Goal: Task Accomplishment & Management: Complete application form

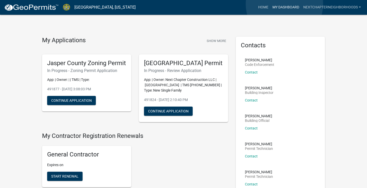
click at [284, 4] on link "My Dashboard" at bounding box center [285, 8] width 31 height 10
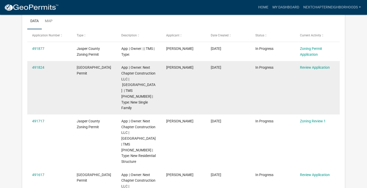
scroll to position [86, 0]
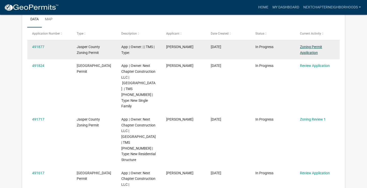
click at [308, 46] on link "Zoning Permit Application" at bounding box center [311, 50] width 22 height 10
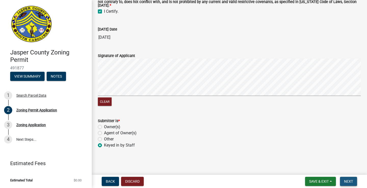
click at [349, 181] on span "Next" at bounding box center [348, 181] width 9 height 4
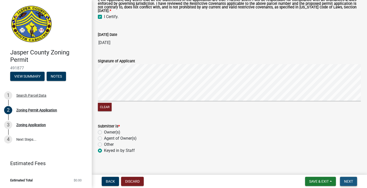
click at [349, 181] on span "Next" at bounding box center [348, 181] width 9 height 4
click at [107, 142] on label "Agent of Owner(s)" at bounding box center [120, 138] width 33 height 6
click at [107, 139] on input "Agent of Owner(s)" at bounding box center [105, 136] width 3 height 3
radio input "true"
click at [348, 180] on span "Next" at bounding box center [348, 181] width 9 height 4
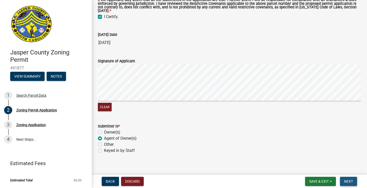
click at [348, 180] on span "Next" at bounding box center [348, 181] width 9 height 4
click at [104, 148] on label "Other" at bounding box center [109, 145] width 10 height 6
click at [104, 145] on input "Other" at bounding box center [105, 143] width 3 height 3
radio input "true"
click at [104, 154] on label "Keyed in by Staff" at bounding box center [119, 151] width 31 height 6
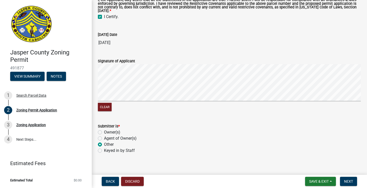
click at [104, 151] on input "Keyed in by Staff" at bounding box center [105, 149] width 3 height 3
radio input "true"
click at [345, 179] on span "Next" at bounding box center [348, 181] width 9 height 4
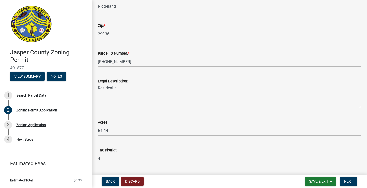
scroll to position [338, 0]
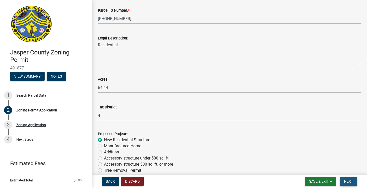
click at [349, 180] on span "Next" at bounding box center [348, 181] width 9 height 4
click at [348, 180] on span "Next" at bounding box center [348, 181] width 9 height 4
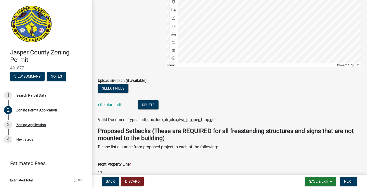
scroll to position [905, 0]
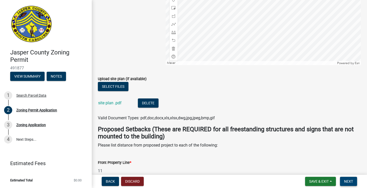
click at [350, 183] on span "Next" at bounding box center [348, 181] width 9 height 4
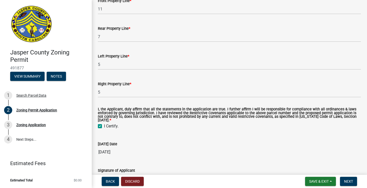
scroll to position [1055, 0]
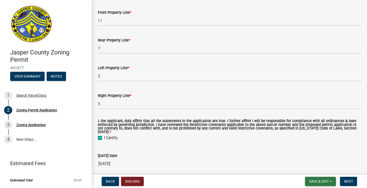
click at [322, 179] on span "Save & Exit" at bounding box center [319, 181] width 20 height 4
click at [317, 166] on button "Save & Exit" at bounding box center [315, 168] width 41 height 12
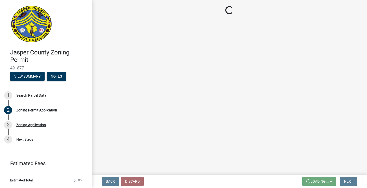
scroll to position [0, 0]
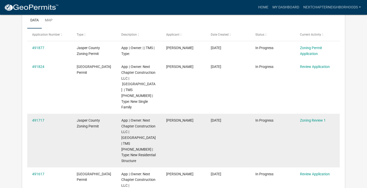
scroll to position [83, 0]
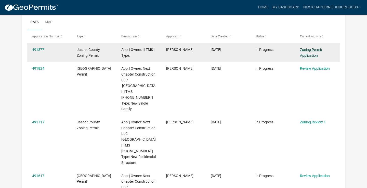
click at [308, 50] on link "Zoning Permit Application" at bounding box center [311, 53] width 22 height 10
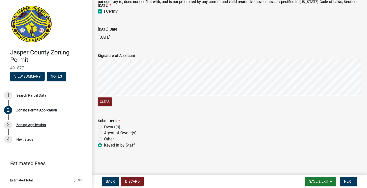
scroll to position [1176, 0]
click at [104, 103] on button "Clear" at bounding box center [105, 102] width 14 height 8
click at [345, 180] on span "Next" at bounding box center [348, 181] width 9 height 4
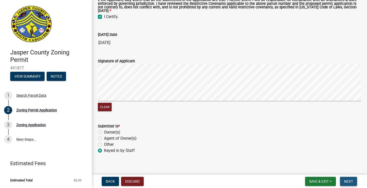
click at [345, 180] on span "Next" at bounding box center [348, 181] width 9 height 4
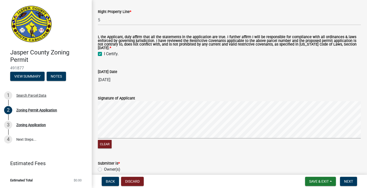
scroll to position [1129, 0]
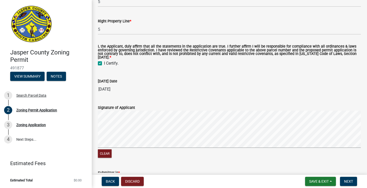
click at [104, 66] on label "I Certify." at bounding box center [111, 63] width 15 height 6
click at [104, 64] on input "I Certify." at bounding box center [105, 61] width 3 height 3
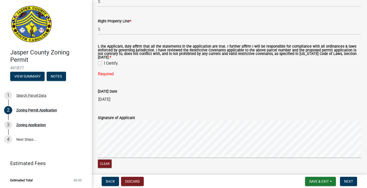
click at [104, 66] on label "I Certify." at bounding box center [111, 63] width 15 height 6
click at [104, 64] on input "I Certify." at bounding box center [105, 61] width 3 height 3
checkbox input "true"
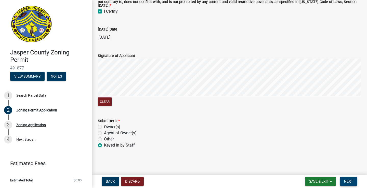
scroll to position [1186, 0]
click at [346, 183] on span "Next" at bounding box center [348, 181] width 9 height 4
click at [22, 125] on div "Zoning Application" at bounding box center [31, 125] width 30 height 4
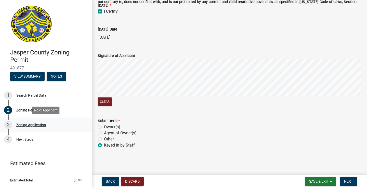
click at [33, 125] on div "Zoning Application" at bounding box center [31, 125] width 30 height 4
click at [65, 124] on div "3 Zoning Application" at bounding box center [43, 125] width 79 height 8
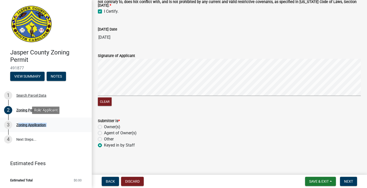
click at [65, 124] on div "3 Zoning Application" at bounding box center [43, 125] width 79 height 8
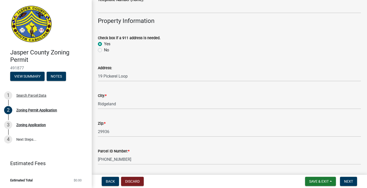
scroll to position [196, 0]
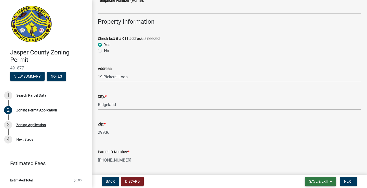
click at [312, 180] on span "Save & Exit" at bounding box center [319, 181] width 20 height 4
click at [316, 172] on button "Save & Exit" at bounding box center [315, 168] width 41 height 12
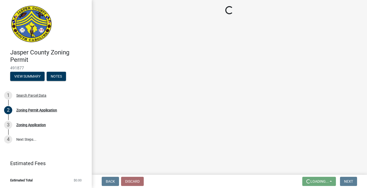
scroll to position [0, 0]
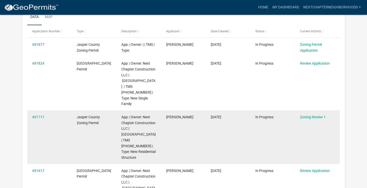
scroll to position [88, 0]
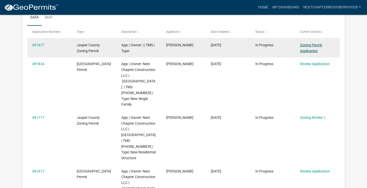
click at [312, 45] on link "Zoning Permit Application" at bounding box center [311, 48] width 22 height 10
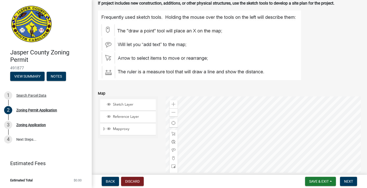
scroll to position [741, 0]
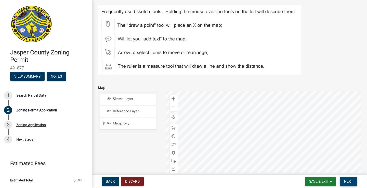
click at [350, 179] on span "Next" at bounding box center [348, 181] width 9 height 4
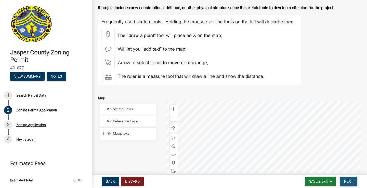
click at [350, 179] on span "Next" at bounding box center [348, 181] width 9 height 4
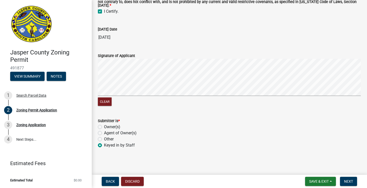
scroll to position [1186, 0]
click at [315, 181] on span "Save & Exit" at bounding box center [319, 181] width 20 height 4
click at [316, 169] on button "Save & Exit" at bounding box center [315, 168] width 41 height 12
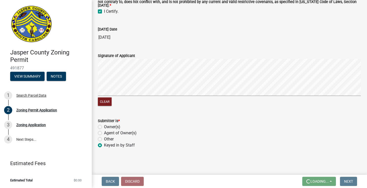
scroll to position [0, 0]
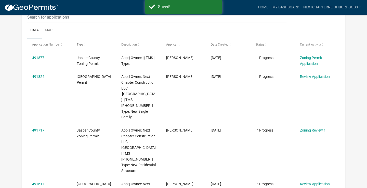
scroll to position [76, 0]
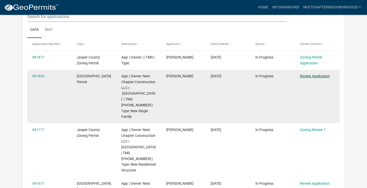
click at [319, 75] on link "Review Application" at bounding box center [315, 76] width 30 height 4
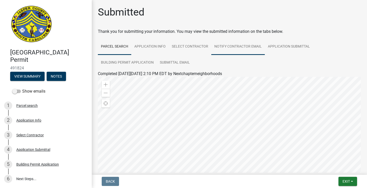
click at [253, 48] on link "Notify Contractor Email" at bounding box center [237, 47] width 53 height 16
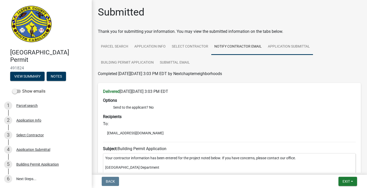
click at [270, 45] on link "Application Submittal" at bounding box center [289, 47] width 48 height 16
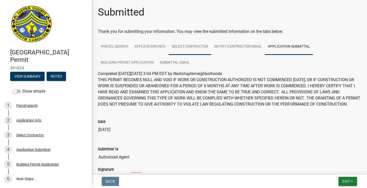
click at [193, 51] on link "Select Contractor" at bounding box center [190, 47] width 43 height 16
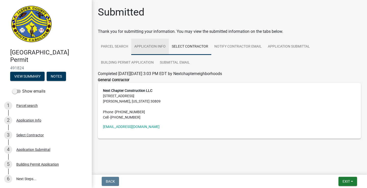
click at [151, 48] on link "Application Info" at bounding box center [149, 47] width 37 height 16
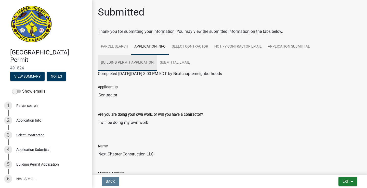
click at [140, 60] on link "Building Permit Application" at bounding box center [127, 63] width 59 height 16
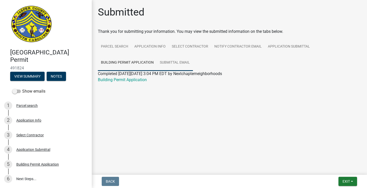
click at [169, 60] on link "Submittal Email" at bounding box center [175, 63] width 36 height 16
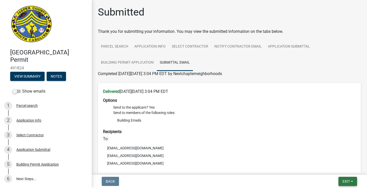
click at [344, 184] on button "Exit" at bounding box center [347, 181] width 19 height 9
click at [339, 164] on button "Save & Exit" at bounding box center [336, 168] width 41 height 12
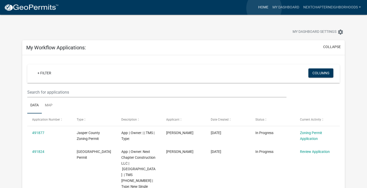
click at [264, 8] on link "Home" at bounding box center [263, 8] width 14 height 10
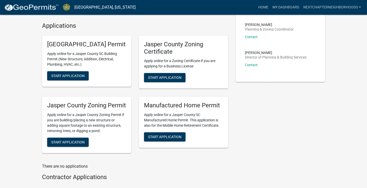
scroll to position [176, 0]
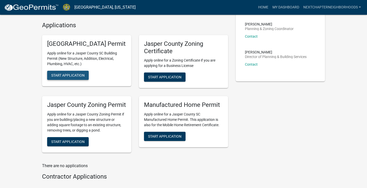
click at [77, 77] on span "Start Application" at bounding box center [67, 75] width 33 height 4
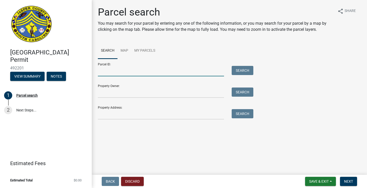
click at [136, 70] on input "Parcel ID:" at bounding box center [161, 71] width 126 height 10
type input "[PHONE_NUMBER]"
click at [234, 71] on button "Search" at bounding box center [242, 70] width 22 height 9
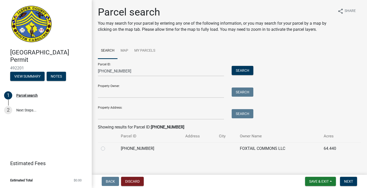
click at [107, 146] on label at bounding box center [107, 146] width 0 height 0
click at [107, 148] on input "radio" at bounding box center [108, 147] width 3 height 3
radio input "true"
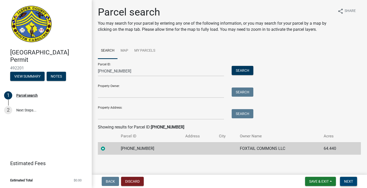
click at [346, 178] on button "Next" at bounding box center [348, 181] width 17 height 9
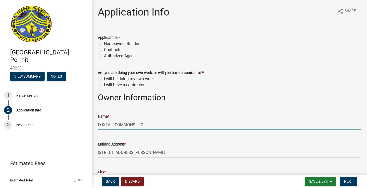
click at [151, 126] on input "FOXTAIL COMMONS LLC" at bounding box center [229, 125] width 263 height 10
type input "F"
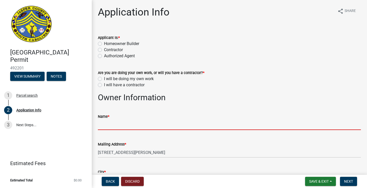
click at [117, 50] on label "Contractor" at bounding box center [113, 50] width 19 height 6
click at [107, 50] on input "Contractor" at bounding box center [105, 48] width 3 height 3
radio input "true"
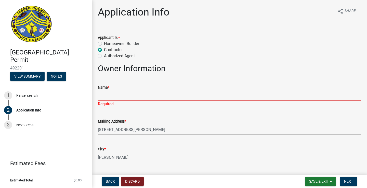
click at [152, 98] on input "Name *" at bounding box center [229, 96] width 263 height 10
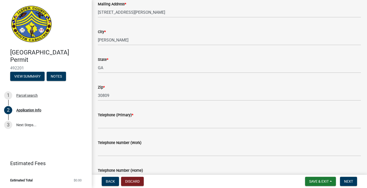
scroll to position [125, 0]
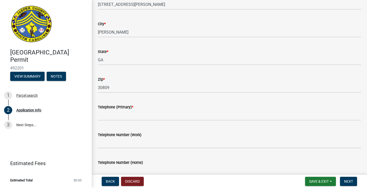
type input "Next Chapter Construction LLC"
click at [129, 118] on wm-data-entity-input "Telephone (Primary) *" at bounding box center [229, 111] width 263 height 28
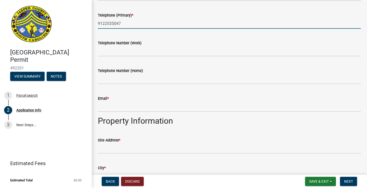
scroll to position [214, 0]
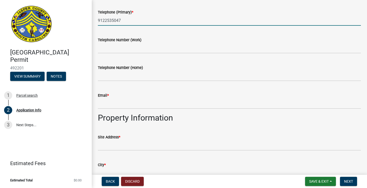
type input "9122535047"
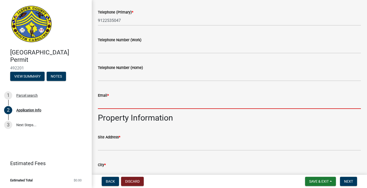
click at [122, 107] on input "Email *" at bounding box center [229, 104] width 263 height 10
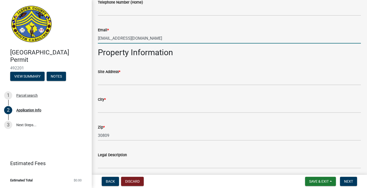
scroll to position [281, 0]
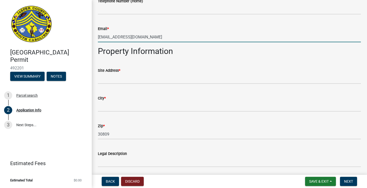
type input "[EMAIL_ADDRESS][DOMAIN_NAME]"
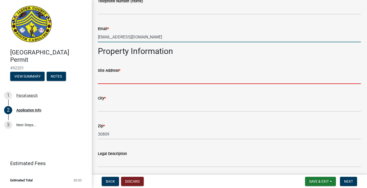
click at [129, 82] on input "Site Address *" at bounding box center [229, 79] width 263 height 10
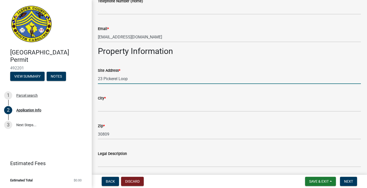
type input "23 Pickerel Loop"
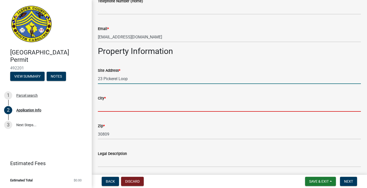
click at [125, 108] on input "City *" at bounding box center [229, 106] width 263 height 10
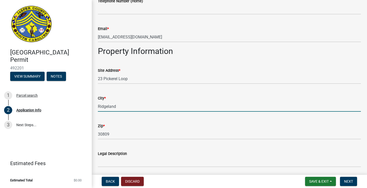
type input "Ridgeland"
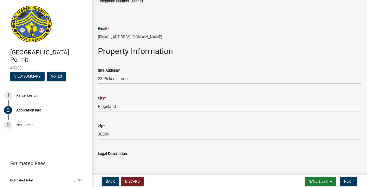
click at [120, 135] on input "30809" at bounding box center [229, 134] width 263 height 10
type input "3"
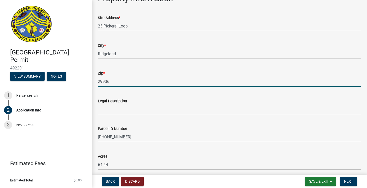
scroll to position [339, 0]
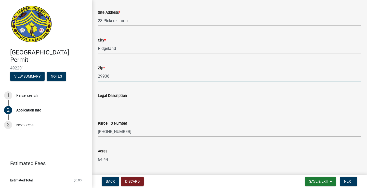
type input "29936"
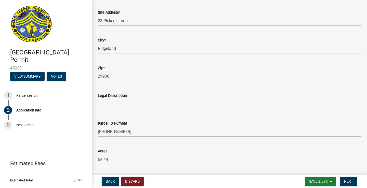
click at [147, 107] on input "Legal Description" at bounding box center [229, 104] width 263 height 10
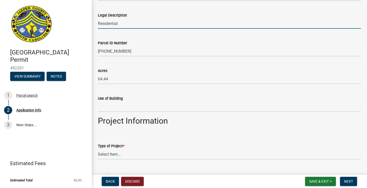
scroll to position [420, 0]
type input "Residential"
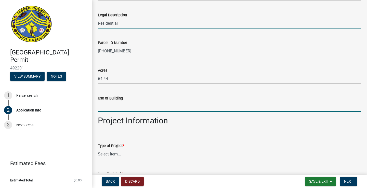
click at [148, 109] on input "Use of Building" at bounding box center [229, 106] width 263 height 10
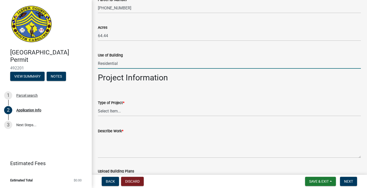
scroll to position [465, 0]
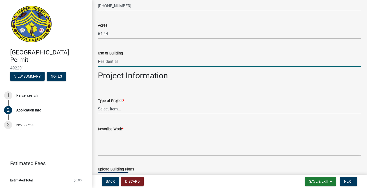
type input "Residential"
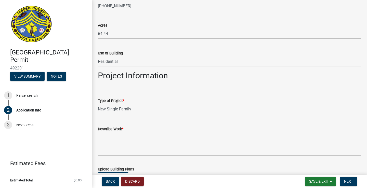
select select "42590599-3c97-479d-b3e9-fbeca9af4fb5"
click at [131, 148] on textarea "Describe Work *" at bounding box center [229, 144] width 263 height 24
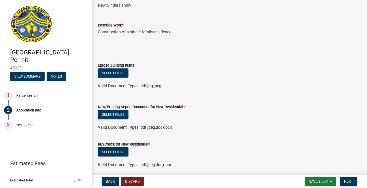
scroll to position [569, 0]
type textarea "Construction of a single family residence."
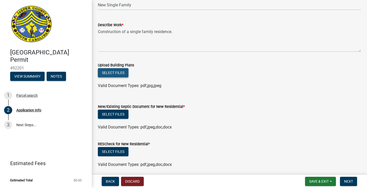
click at [118, 71] on button "Select files" at bounding box center [113, 72] width 31 height 9
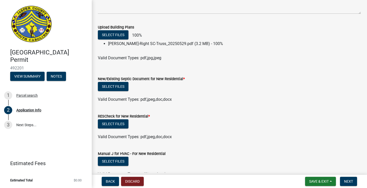
scroll to position [608, 0]
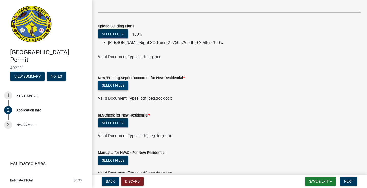
click at [121, 84] on button "Select files" at bounding box center [113, 85] width 31 height 9
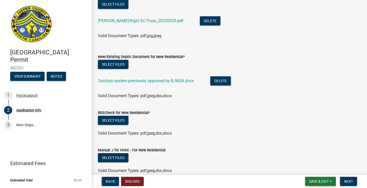
scroll to position [638, 0]
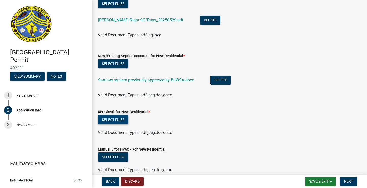
click at [117, 117] on button "Select files" at bounding box center [113, 119] width 31 height 9
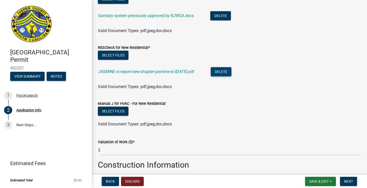
scroll to position [704, 0]
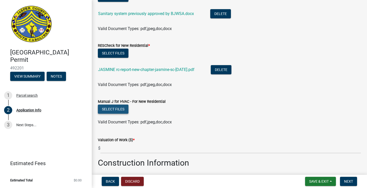
click at [119, 108] on button "Select files" at bounding box center [113, 109] width 31 height 9
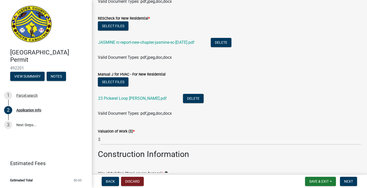
scroll to position [732, 0]
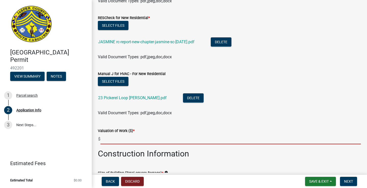
click at [133, 138] on input "text" at bounding box center [230, 139] width 260 height 10
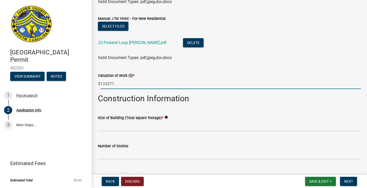
scroll to position [792, 0]
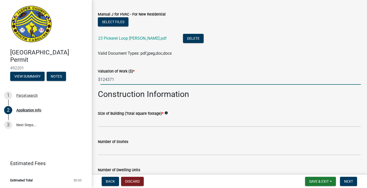
type input "124371"
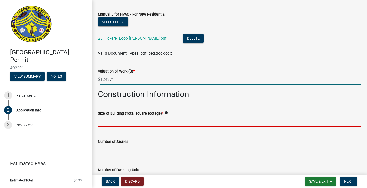
click at [158, 123] on input "text" at bounding box center [229, 122] width 263 height 10
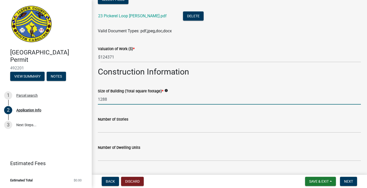
scroll to position [816, 0]
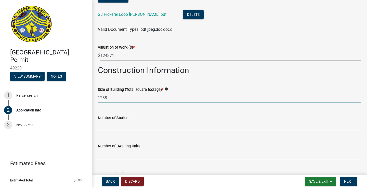
type input "1288"
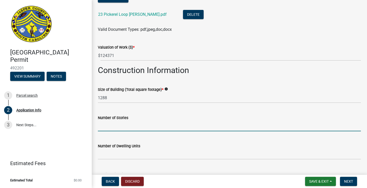
click at [162, 128] on input "text" at bounding box center [229, 126] width 263 height 10
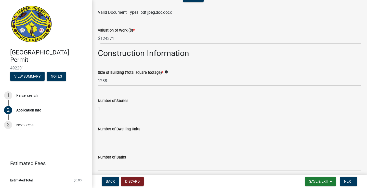
scroll to position [834, 0]
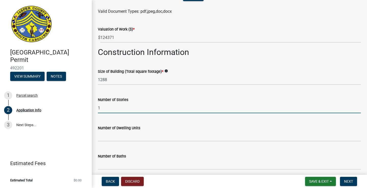
type input "1"
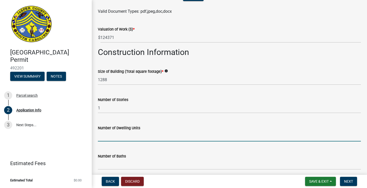
click at [159, 136] on input "text" at bounding box center [229, 136] width 263 height 10
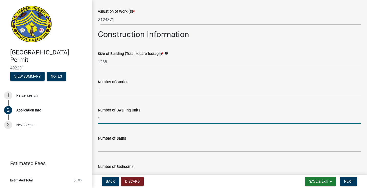
scroll to position [857, 0]
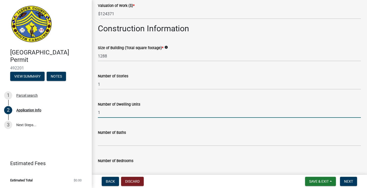
type input "1"
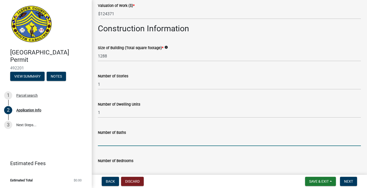
click at [153, 141] on input "text" at bounding box center [229, 141] width 263 height 10
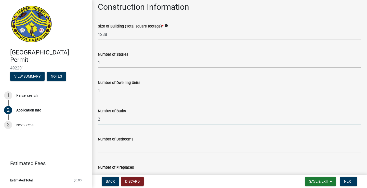
scroll to position [881, 0]
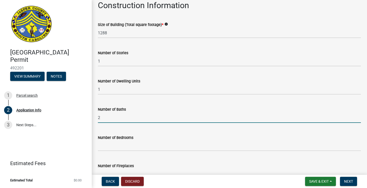
type input "2"
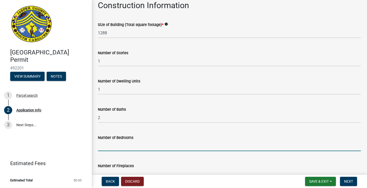
click at [147, 148] on input "text" at bounding box center [229, 146] width 263 height 10
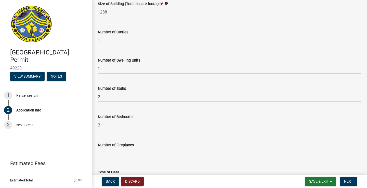
scroll to position [907, 0]
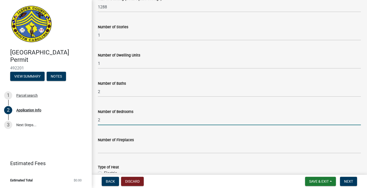
type input "2"
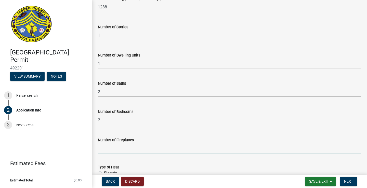
click at [143, 150] on input "text" at bounding box center [229, 148] width 263 height 10
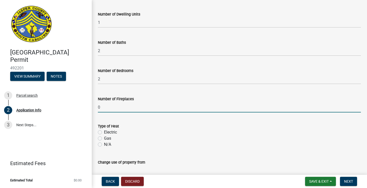
scroll to position [990, 0]
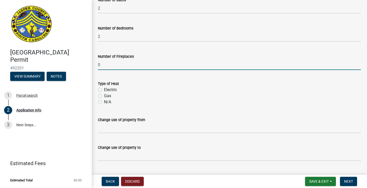
type input "0"
click at [113, 88] on label "Electric" at bounding box center [110, 90] width 13 height 6
click at [107, 88] on input "Electric" at bounding box center [105, 88] width 3 height 3
radio input "true"
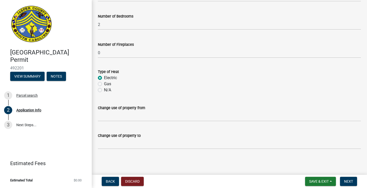
scroll to position [1002, 0]
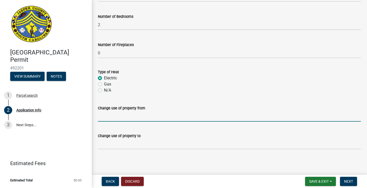
click at [143, 115] on input "Change use of property from" at bounding box center [229, 116] width 263 height 10
type input "undeveloped"
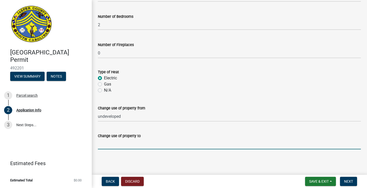
drag, startPoint x: 143, startPoint y: 115, endPoint x: 142, endPoint y: 143, distance: 28.0
click at [142, 143] on input "Change use of property to" at bounding box center [229, 144] width 263 height 10
type input "Residence"
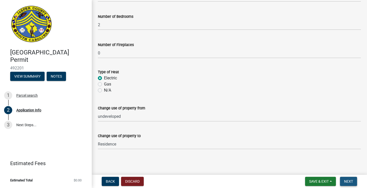
click at [345, 180] on span "Next" at bounding box center [348, 181] width 9 height 4
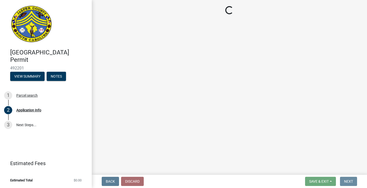
scroll to position [0, 0]
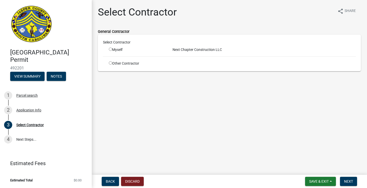
click at [111, 50] on input "radio" at bounding box center [110, 49] width 3 height 3
radio input "true"
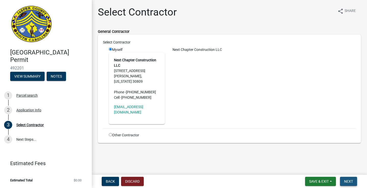
click at [350, 182] on span "Next" at bounding box center [348, 181] width 9 height 4
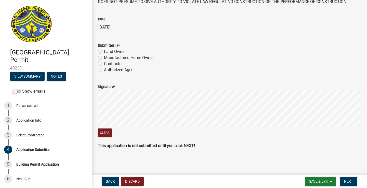
scroll to position [60, 0]
click at [317, 181] on span "Save & Exit" at bounding box center [319, 181] width 20 height 4
click at [318, 170] on button "Save & Exit" at bounding box center [315, 168] width 41 height 12
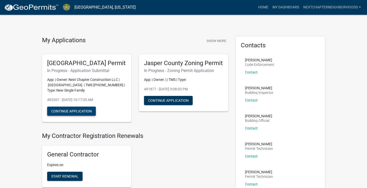
click at [81, 116] on button "Continue Application" at bounding box center [71, 111] width 49 height 9
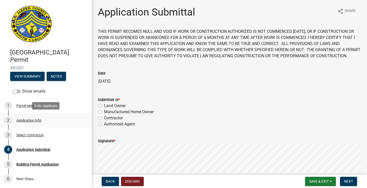
click at [26, 120] on div "Application Info" at bounding box center [28, 121] width 25 height 4
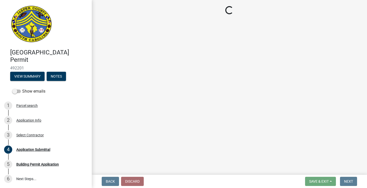
select select "42590599-3c97-479d-b3e9-fbeca9af4fb5"
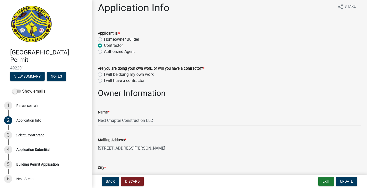
scroll to position [6, 0]
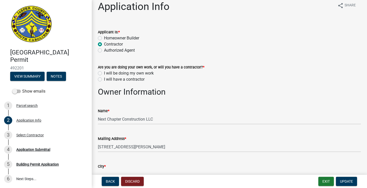
click at [146, 74] on label "I will be doing my own work" at bounding box center [129, 73] width 50 height 6
click at [107, 74] on input "I will be doing my own work" at bounding box center [105, 71] width 3 height 3
radio input "true"
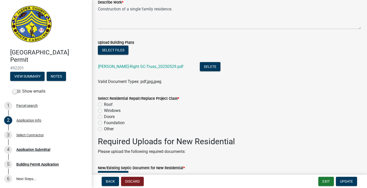
scroll to position [622, 0]
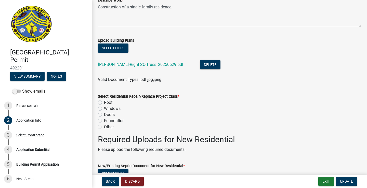
click at [106, 126] on label "Other" at bounding box center [109, 127] width 10 height 6
click at [106, 126] on input "Other" at bounding box center [105, 125] width 3 height 3
radio input "true"
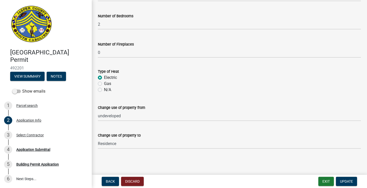
scroll to position [1096, 0]
click at [347, 181] on span "Update" at bounding box center [346, 181] width 13 height 4
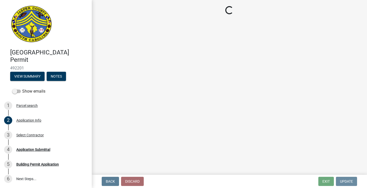
scroll to position [0, 0]
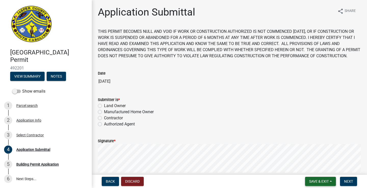
click at [316, 180] on span "Save & Exit" at bounding box center [319, 181] width 20 height 4
click at [318, 167] on button "Save & Exit" at bounding box center [315, 168] width 41 height 12
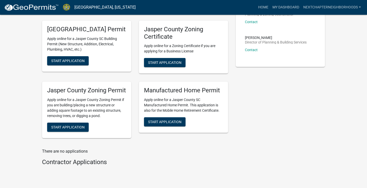
scroll to position [191, 0]
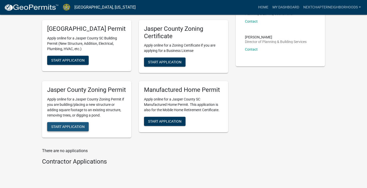
click at [80, 129] on span "Start Application" at bounding box center [67, 127] width 33 height 4
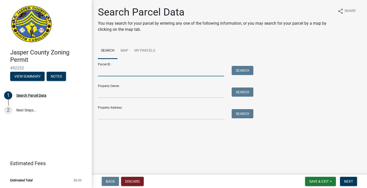
click at [158, 73] on input "Parcel ID:" at bounding box center [161, 71] width 126 height 10
type input "[PHONE_NUMBER]"
click at [247, 70] on button "Search" at bounding box center [242, 70] width 22 height 9
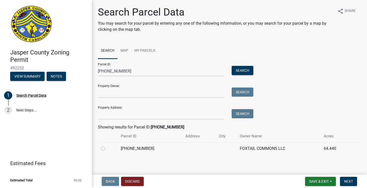
click at [107, 146] on label at bounding box center [107, 146] width 0 height 0
click at [107, 149] on input "radio" at bounding box center [108, 147] width 3 height 3
radio input "true"
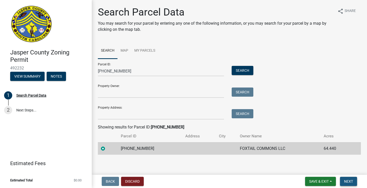
click at [348, 181] on span "Next" at bounding box center [348, 181] width 9 height 4
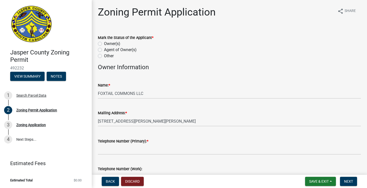
click at [109, 43] on label "Owner(s)" at bounding box center [112, 44] width 16 height 6
click at [107, 43] on input "Owner(s)" at bounding box center [105, 42] width 3 height 3
radio input "true"
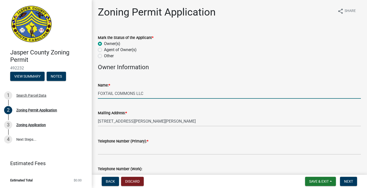
click at [150, 96] on input "FOXTAIL COMMONS LLC" at bounding box center [229, 93] width 263 height 10
type input "F"
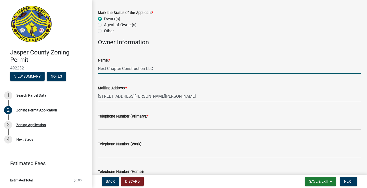
scroll to position [25, 0]
type input "Next Chapter Construction LLC"
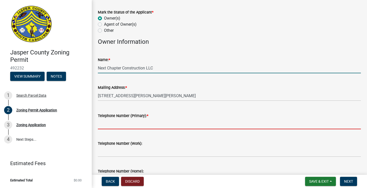
click at [135, 128] on input "Telephone Number (Primary): *" at bounding box center [229, 124] width 263 height 10
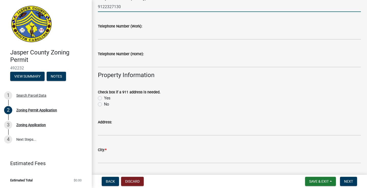
scroll to position [145, 0]
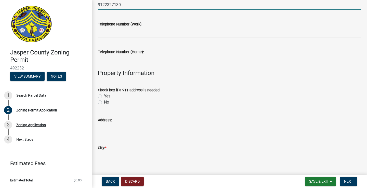
type input "9122327130"
click at [109, 96] on label "Yes" at bounding box center [107, 96] width 6 height 6
click at [107, 96] on input "Yes" at bounding box center [105, 94] width 3 height 3
radio input "true"
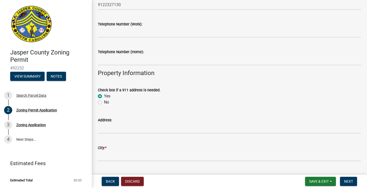
scroll to position [153, 0]
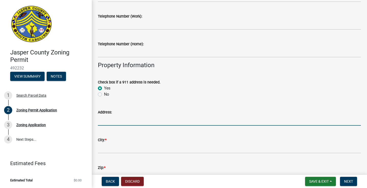
click at [122, 123] on input "Address:" at bounding box center [229, 120] width 263 height 10
type input "23 Pickerel Loop"
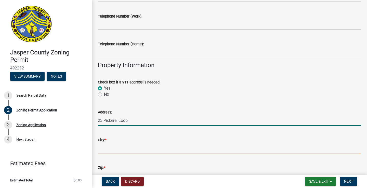
click at [137, 147] on input "City: *" at bounding box center [229, 148] width 263 height 10
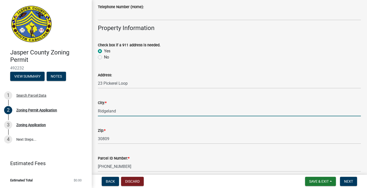
scroll to position [192, 0]
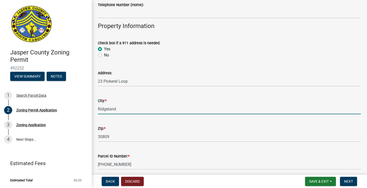
type input "Ridgeland"
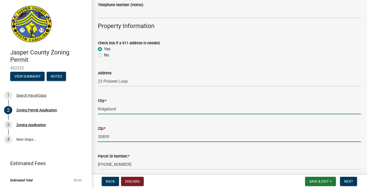
click at [133, 138] on input "30809" at bounding box center [229, 137] width 263 height 10
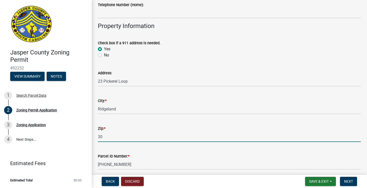
type input "3"
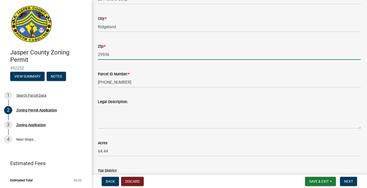
scroll to position [277, 0]
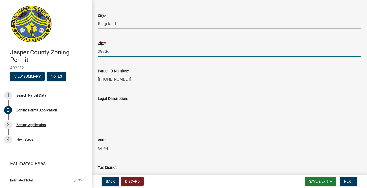
type input "29936"
click at [148, 122] on textarea "Legal Description:" at bounding box center [229, 114] width 263 height 24
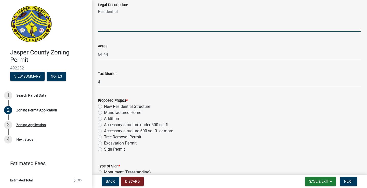
scroll to position [373, 0]
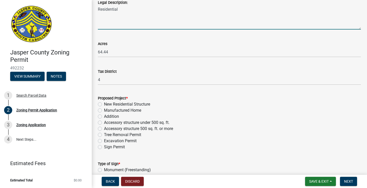
type textarea "Residential"
click at [142, 104] on label "New Residential Structure" at bounding box center [127, 104] width 46 height 6
click at [107, 104] on input "New Residential Structure" at bounding box center [105, 102] width 3 height 3
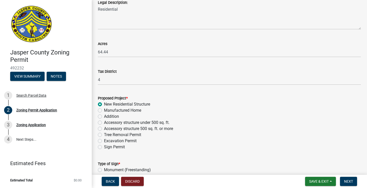
radio input "true"
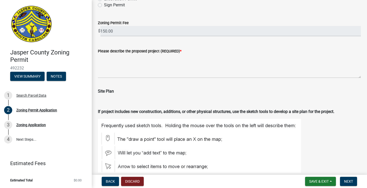
scroll to position [516, 0]
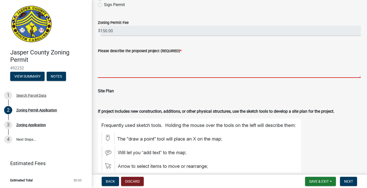
click at [161, 72] on textarea "Please describe the proposed project (REQUIRED) *" at bounding box center [229, 66] width 263 height 24
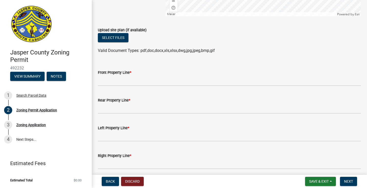
scroll to position [838, 0]
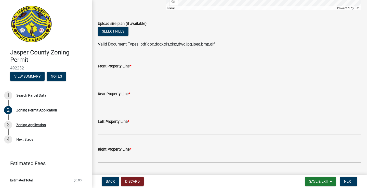
type textarea "Construction of a residential home."
click at [170, 78] on input "Front Property Line *" at bounding box center [229, 74] width 263 height 10
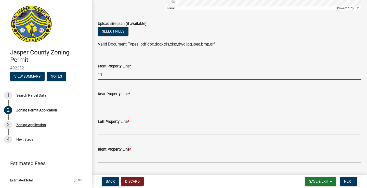
type input "11"
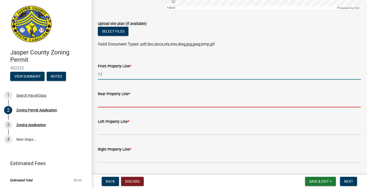
click at [156, 107] on input "Rear Property Line *" at bounding box center [229, 102] width 263 height 10
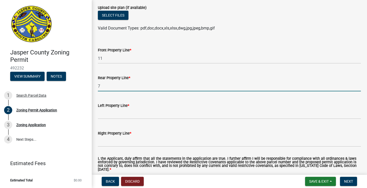
scroll to position [856, 0]
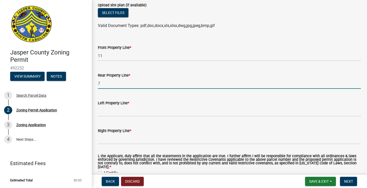
type input "7"
click at [152, 115] on input "Left Property Line *" at bounding box center [229, 111] width 263 height 10
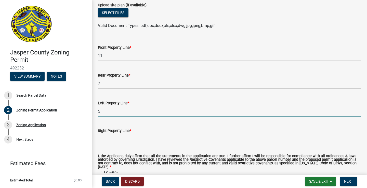
type input "5"
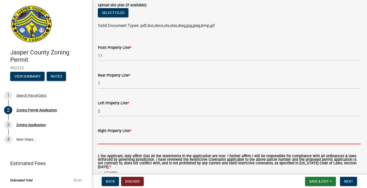
click at [151, 144] on input "Right Property Line *" at bounding box center [229, 139] width 263 height 10
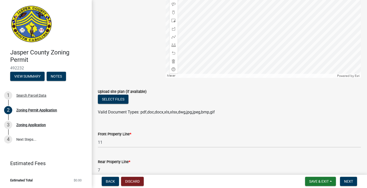
scroll to position [766, 0]
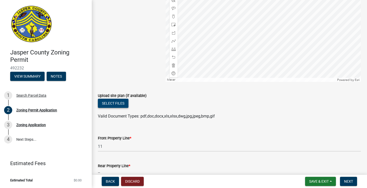
type input "5"
click at [118, 108] on button "Select files" at bounding box center [113, 103] width 31 height 9
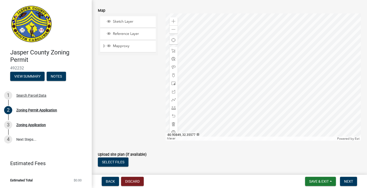
scroll to position [704, 0]
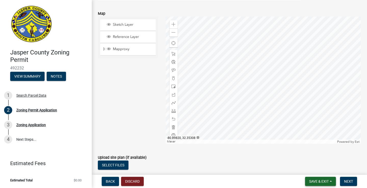
click at [314, 179] on button "Save & Exit" at bounding box center [320, 181] width 31 height 9
click at [317, 168] on button "Save & Exit" at bounding box center [315, 168] width 41 height 12
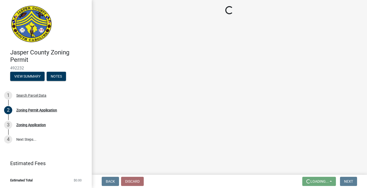
scroll to position [0, 0]
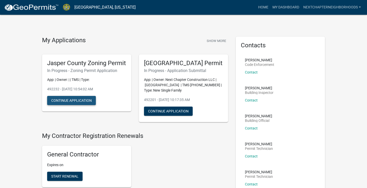
click at [75, 105] on button "Continue Application" at bounding box center [71, 100] width 49 height 9
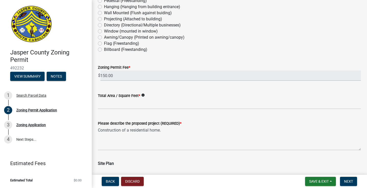
scroll to position [556, 0]
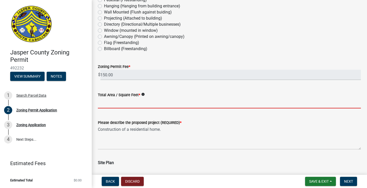
click at [142, 102] on input "Total Area / Square Feet *" at bounding box center [229, 103] width 263 height 10
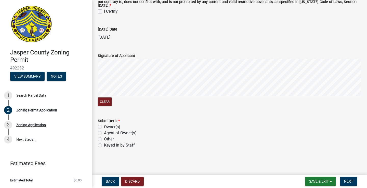
scroll to position [0, 0]
type input "1288"
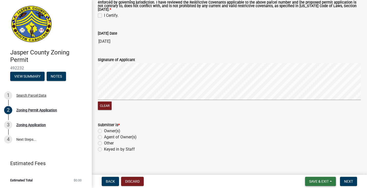
click at [316, 180] on span "Save & Exit" at bounding box center [319, 181] width 20 height 4
click at [320, 167] on button "Save & Exit" at bounding box center [315, 168] width 41 height 12
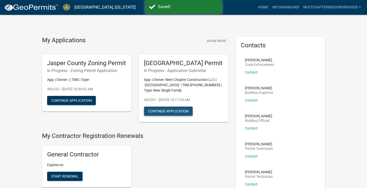
click at [168, 116] on button "Continue Application" at bounding box center [168, 111] width 49 height 9
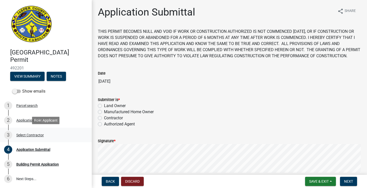
click at [37, 134] on div "Select Contractor" at bounding box center [29, 135] width 27 height 4
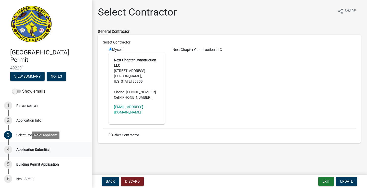
click at [53, 146] on div "4 Application Submittal" at bounding box center [43, 150] width 79 height 8
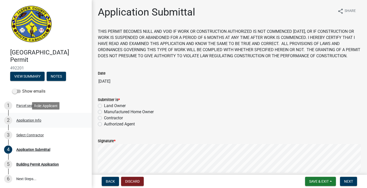
click at [39, 120] on div "Application Info" at bounding box center [28, 121] width 25 height 4
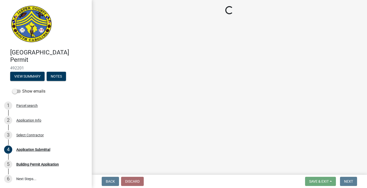
select select "42590599-3c97-479d-b3e9-fbeca9af4fb5"
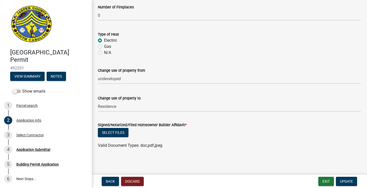
scroll to position [1133, 0]
click at [118, 133] on button "Select files" at bounding box center [113, 132] width 31 height 9
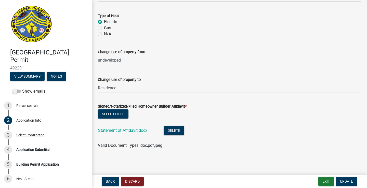
scroll to position [1152, 0]
click at [346, 180] on span "Update" at bounding box center [346, 181] width 13 height 4
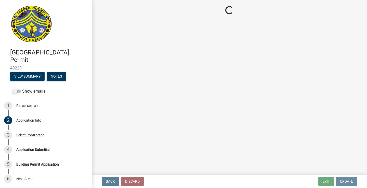
scroll to position [0, 0]
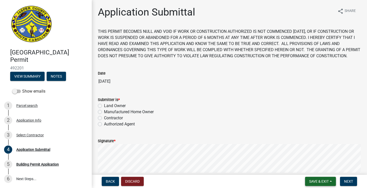
click at [316, 180] on span "Save & Exit" at bounding box center [319, 181] width 20 height 4
click at [317, 168] on button "Save & Exit" at bounding box center [315, 168] width 41 height 12
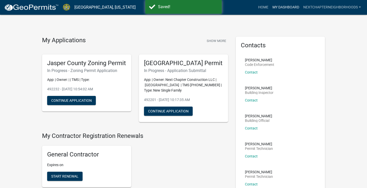
click at [282, 8] on link "My Dashboard" at bounding box center [285, 8] width 31 height 10
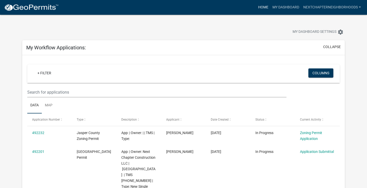
click at [265, 6] on link "Home" at bounding box center [263, 8] width 14 height 10
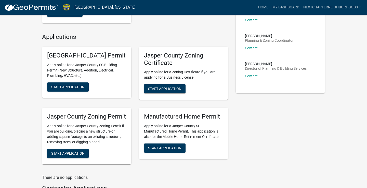
scroll to position [165, 0]
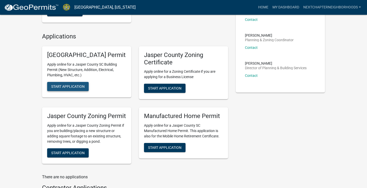
click at [67, 88] on span "Start Application" at bounding box center [67, 86] width 33 height 4
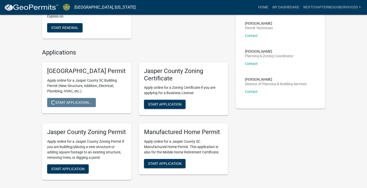
scroll to position [149, 0]
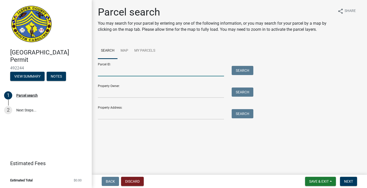
click at [152, 72] on input "Parcel ID:" at bounding box center [161, 71] width 126 height 10
type input "[PHONE_NUMBER]"
click at [248, 69] on button "Search" at bounding box center [242, 70] width 22 height 9
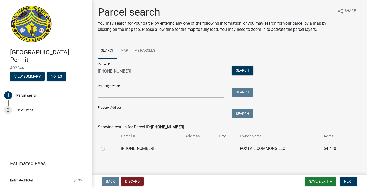
click at [107, 146] on label at bounding box center [107, 146] width 0 height 0
click at [107, 149] on input "radio" at bounding box center [108, 147] width 3 height 3
radio input "true"
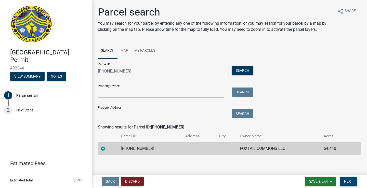
click at [347, 182] on span "Next" at bounding box center [348, 181] width 9 height 4
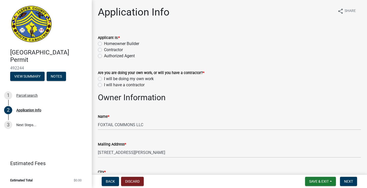
click at [119, 50] on label "Contractor" at bounding box center [113, 50] width 19 height 6
click at [107, 50] on input "Contractor" at bounding box center [105, 48] width 3 height 3
radio input "true"
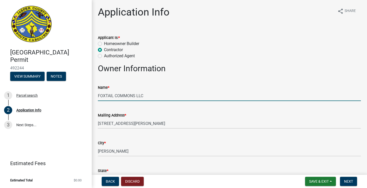
click at [150, 98] on input "FOXTAIL COMMONS LLC" at bounding box center [229, 96] width 263 height 10
type input "F"
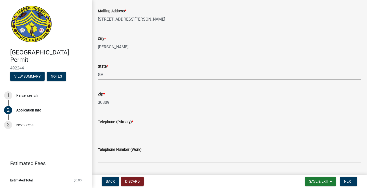
scroll to position [110, 0]
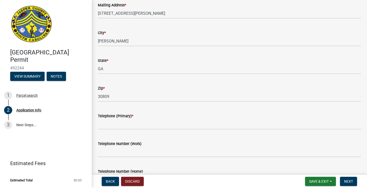
type input "Next Chapter Construction LLC"
click at [147, 126] on input "Telephone (Primary) *" at bounding box center [229, 124] width 263 height 10
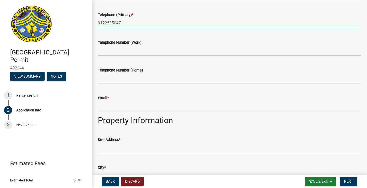
scroll to position [216, 0]
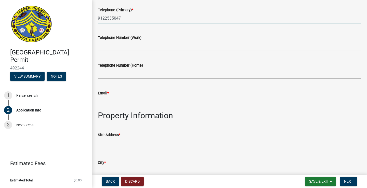
type input "9122535047"
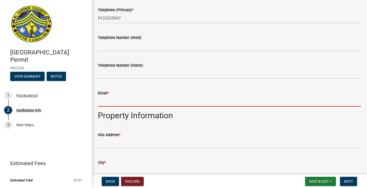
click at [162, 103] on input "Email *" at bounding box center [229, 101] width 263 height 10
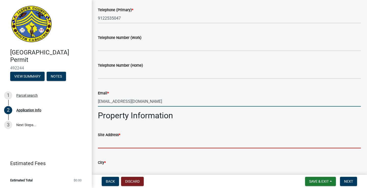
click at [144, 147] on input "Site Address *" at bounding box center [229, 143] width 263 height 10
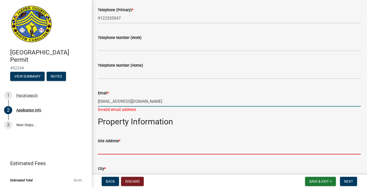
click at [176, 103] on input "[EMAIL_ADDRESS][DOMAIN_NAME]" at bounding box center [229, 101] width 263 height 10
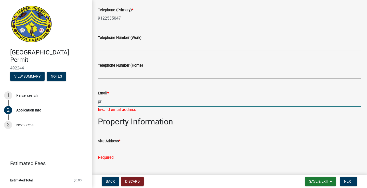
type input "p"
type input "[EMAIL_ADDRESS][DOMAIN_NAME]"
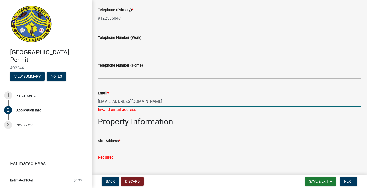
click at [156, 153] on input "Site Address *" at bounding box center [229, 149] width 263 height 10
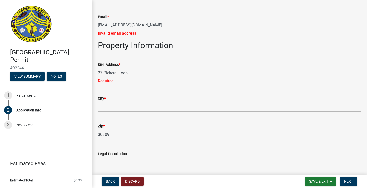
scroll to position [294, 0]
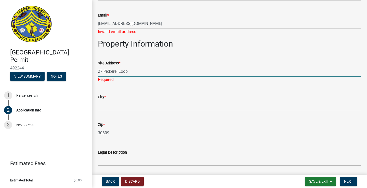
type input "27 Pickerel Loop"
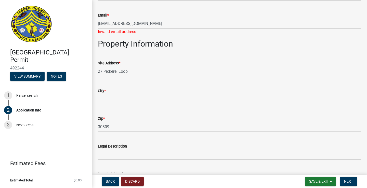
click at [142, 106] on wm-data-entity-input "City *" at bounding box center [229, 95] width 263 height 28
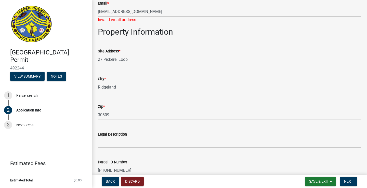
scroll to position [307, 0]
type input "Ridgeland"
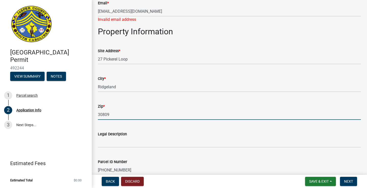
click at [135, 117] on input "30809" at bounding box center [229, 114] width 263 height 10
type input "3"
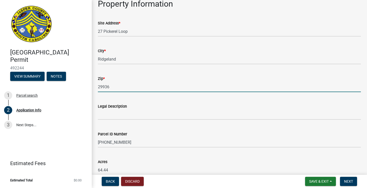
scroll to position [342, 0]
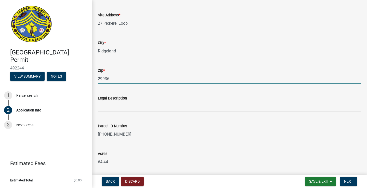
type input "29936"
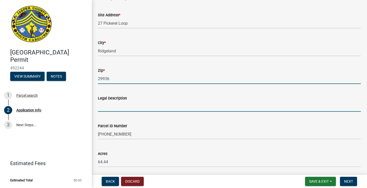
click at [146, 105] on input "Legal Description" at bounding box center [229, 106] width 263 height 10
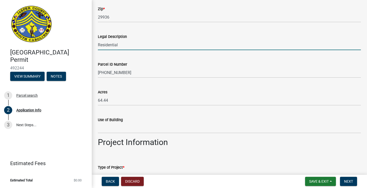
scroll to position [414, 0]
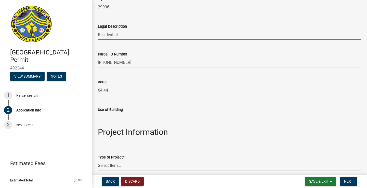
type input "Residential"
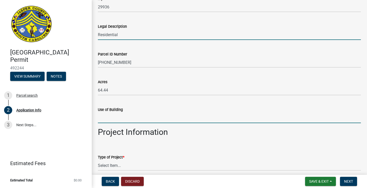
click at [139, 121] on input "Use of Building" at bounding box center [229, 118] width 263 height 10
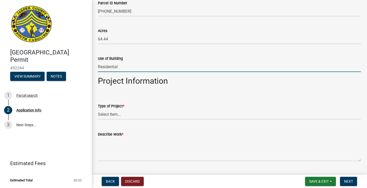
scroll to position [470, 0]
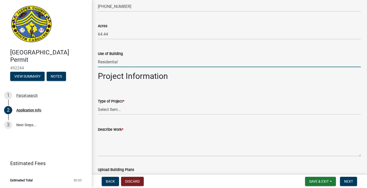
type input "Residential"
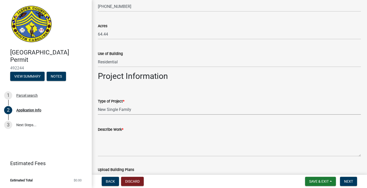
select select "42590599-3c97-479d-b3e9-fbeca9af4fb5"
click at [140, 151] on textarea "Describe Work *" at bounding box center [229, 145] width 263 height 24
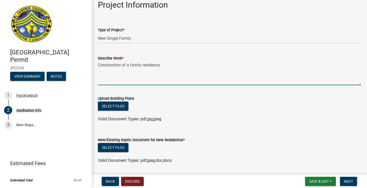
scroll to position [542, 0]
type textarea "Construction of a family residence."
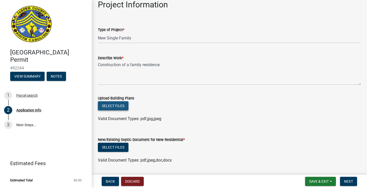
click at [124, 109] on button "Select files" at bounding box center [113, 105] width 31 height 9
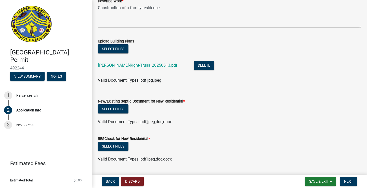
scroll to position [600, 0]
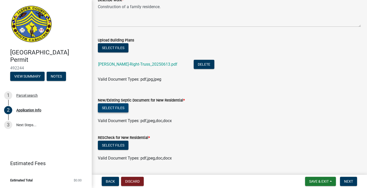
click at [117, 107] on button "Select files" at bounding box center [113, 107] width 31 height 9
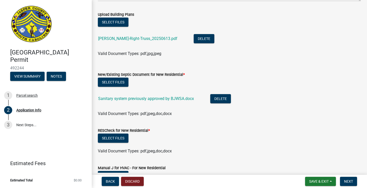
scroll to position [626, 0]
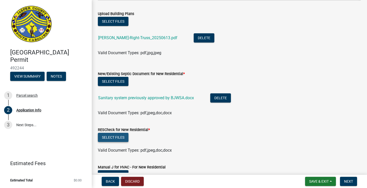
click at [122, 136] on button "Select files" at bounding box center [113, 137] width 31 height 9
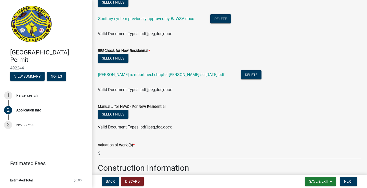
scroll to position [706, 0]
click at [120, 112] on button "Select files" at bounding box center [113, 113] width 31 height 9
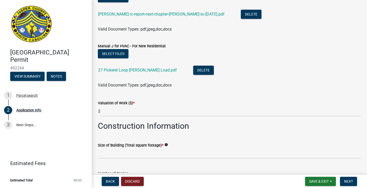
scroll to position [763, 0]
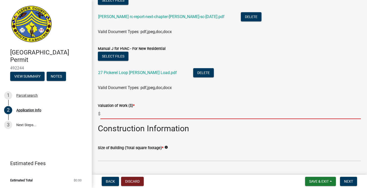
click at [179, 116] on input "text" at bounding box center [230, 114] width 260 height 10
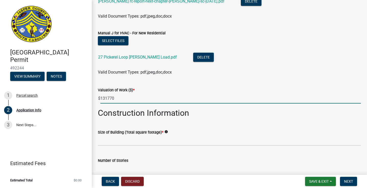
scroll to position [781, 0]
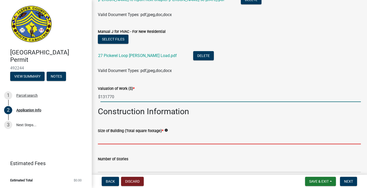
type input "131770"
click at [176, 138] on input "text" at bounding box center [229, 139] width 263 height 10
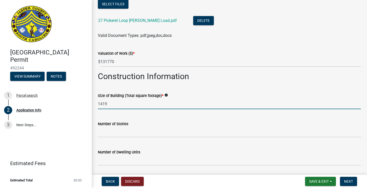
scroll to position [822, 0]
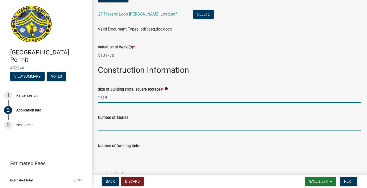
type input "1419"
click at [178, 123] on input "text" at bounding box center [229, 126] width 263 height 10
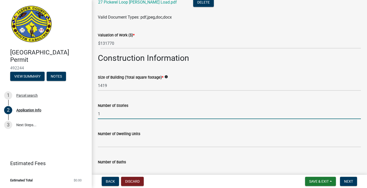
type input "1"
click at [173, 140] on input "text" at bounding box center [229, 142] width 263 height 10
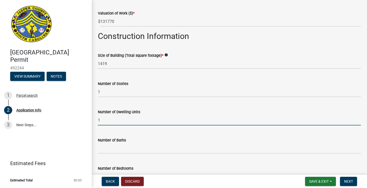
scroll to position [857, 0]
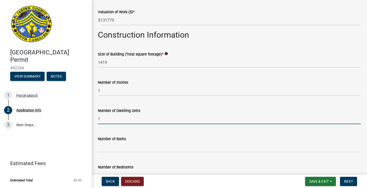
type input "1"
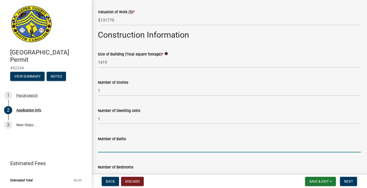
click at [167, 149] on input "text" at bounding box center [229, 147] width 263 height 10
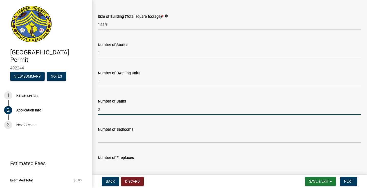
scroll to position [896, 0]
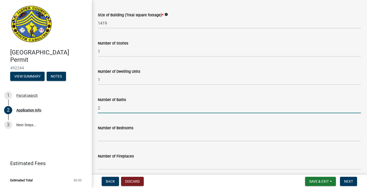
type input "2"
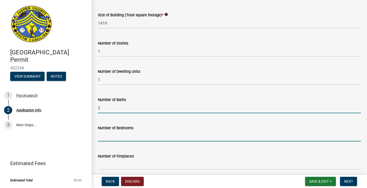
click at [170, 138] on input "text" at bounding box center [229, 136] width 263 height 10
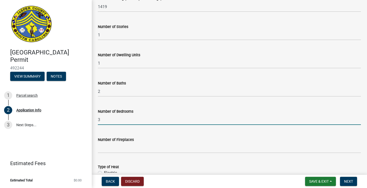
scroll to position [920, 0]
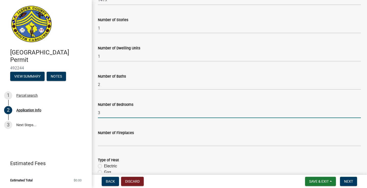
type input "3"
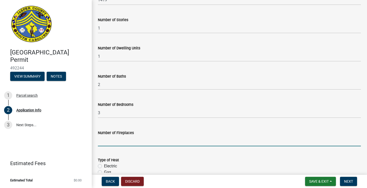
click at [166, 142] on input "text" at bounding box center [229, 141] width 263 height 10
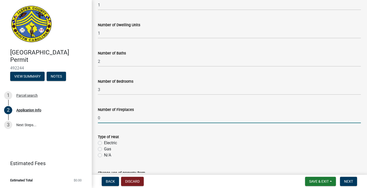
type input "0"
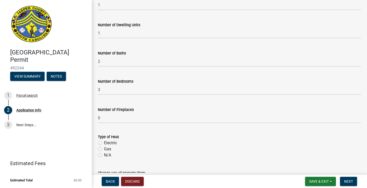
click at [126, 144] on div "Electric" at bounding box center [229, 143] width 263 height 6
click at [109, 143] on label "Electric" at bounding box center [110, 143] width 13 height 6
click at [107, 143] on input "Electric" at bounding box center [105, 141] width 3 height 3
radio input "true"
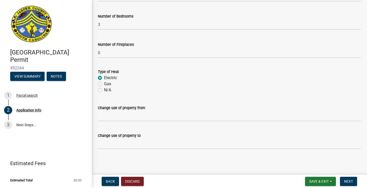
scroll to position [1008, 0]
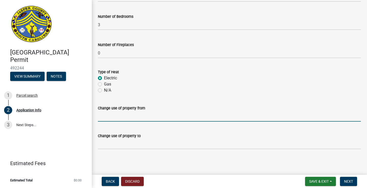
click at [144, 117] on input "Change use of property from" at bounding box center [229, 116] width 263 height 10
type input "undeveloped"
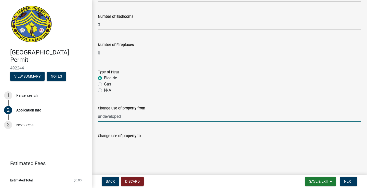
click at [142, 143] on input "Change use of property to" at bounding box center [229, 144] width 263 height 10
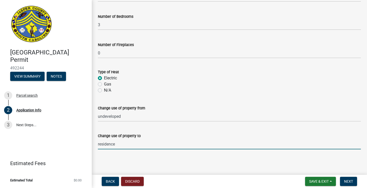
scroll to position [0, 0]
type input "residence"
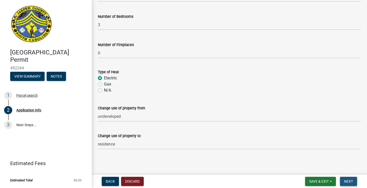
click at [347, 180] on span "Next" at bounding box center [348, 181] width 9 height 4
click at [350, 182] on span "Next" at bounding box center [348, 181] width 9 height 4
click at [317, 180] on span "Save & Exit" at bounding box center [319, 181] width 20 height 4
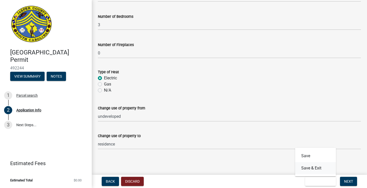
click at [317, 168] on button "Save & Exit" at bounding box center [315, 168] width 41 height 12
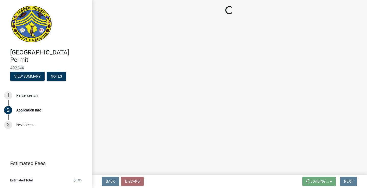
scroll to position [0, 0]
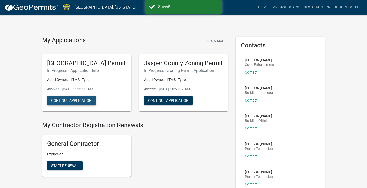
click at [80, 105] on button "Continue Application" at bounding box center [71, 100] width 49 height 9
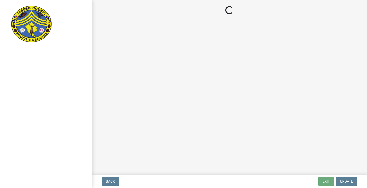
select select "42590599-3c97-479d-b3e9-fbeca9af4fb5"
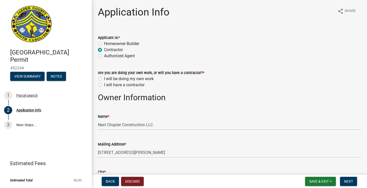
click at [145, 78] on label "I will be doing my own work" at bounding box center [129, 79] width 50 height 6
click at [107, 78] on input "I will be doing my own work" at bounding box center [105, 77] width 3 height 3
radio input "true"
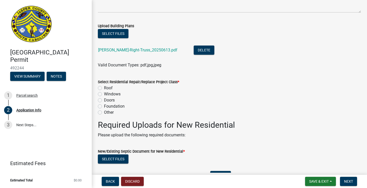
scroll to position [635, 0]
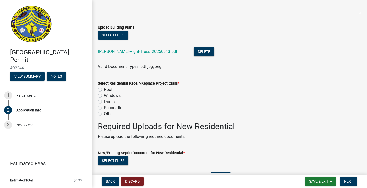
click at [111, 113] on label "Other" at bounding box center [109, 114] width 10 height 6
click at [107, 113] on input "Other" at bounding box center [105, 112] width 3 height 3
radio input "true"
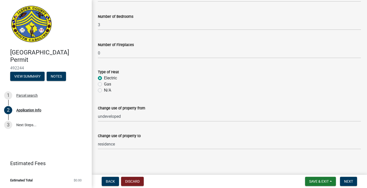
scroll to position [0, 0]
click at [346, 180] on span "Next" at bounding box center [348, 181] width 9 height 4
click at [348, 182] on span "Next" at bounding box center [348, 181] width 9 height 4
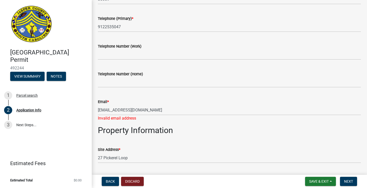
scroll to position [232, 0]
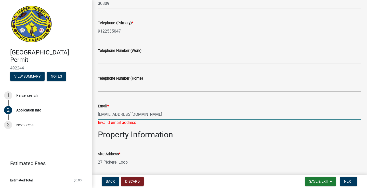
click at [99, 115] on input "[EMAIL_ADDRESS][DOMAIN_NAME]" at bounding box center [229, 114] width 263 height 10
type input "[EMAIL_ADDRESS][DOMAIN_NAME]"
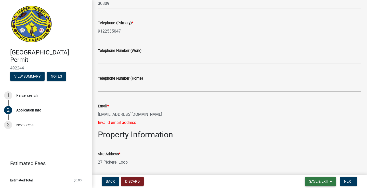
click at [316, 179] on span "Save & Exit" at bounding box center [319, 181] width 20 height 4
click at [313, 159] on button "Save" at bounding box center [315, 156] width 41 height 12
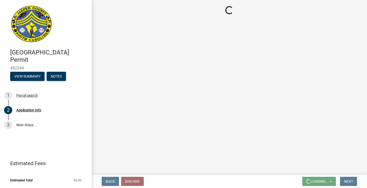
scroll to position [0, 0]
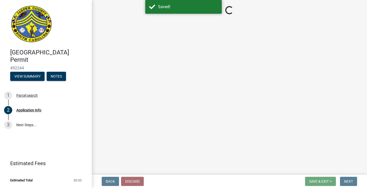
select select "42590599-3c97-479d-b3e9-fbeca9af4fb5"
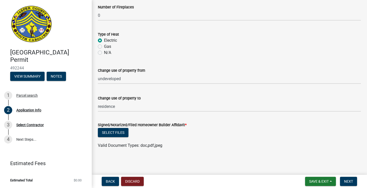
scroll to position [1133, 0]
click at [115, 132] on button "Select files" at bounding box center [113, 132] width 31 height 9
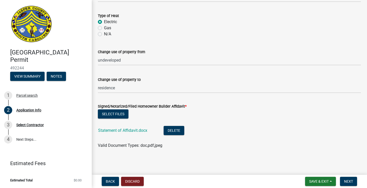
scroll to position [1152, 0]
click at [350, 179] on span "Next" at bounding box center [348, 181] width 9 height 4
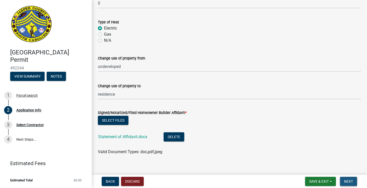
click at [348, 180] on span "Next" at bounding box center [348, 181] width 9 height 4
click at [313, 178] on button "Save & Exit" at bounding box center [320, 181] width 31 height 9
click at [314, 159] on button "Save" at bounding box center [315, 156] width 41 height 12
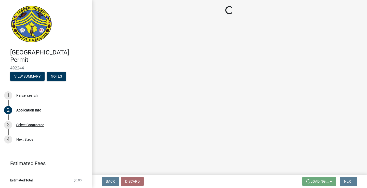
scroll to position [0, 0]
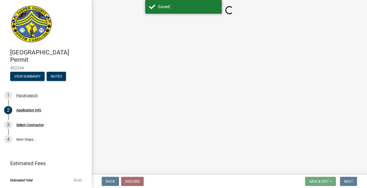
select select "42590599-3c97-479d-b3e9-fbeca9af4fb5"
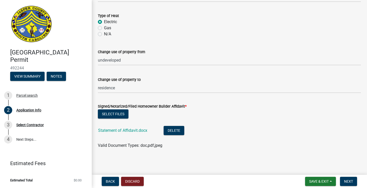
scroll to position [1152, 0]
click at [346, 179] on span "Next" at bounding box center [348, 181] width 9 height 4
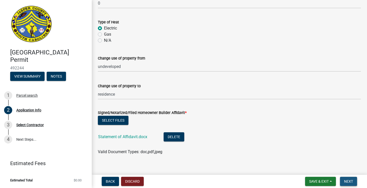
click at [346, 179] on span "Next" at bounding box center [348, 181] width 9 height 4
click at [349, 182] on span "Next" at bounding box center [348, 181] width 9 height 4
click at [23, 126] on div "Select Contractor" at bounding box center [29, 125] width 27 height 4
click at [58, 121] on div "3 Select Contractor" at bounding box center [43, 125] width 79 height 8
click at [313, 181] on span "Save & Exit" at bounding box center [319, 181] width 20 height 4
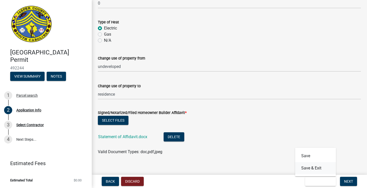
click at [313, 170] on button "Save & Exit" at bounding box center [315, 168] width 41 height 12
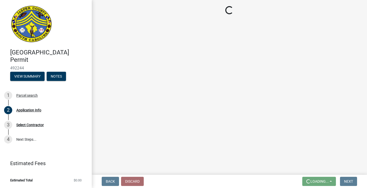
scroll to position [0, 0]
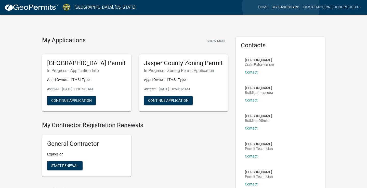
click at [281, 7] on link "My Dashboard" at bounding box center [285, 8] width 31 height 10
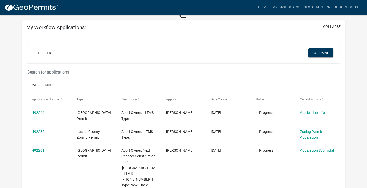
scroll to position [29, 0]
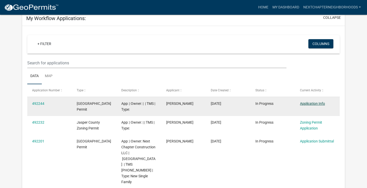
click at [311, 104] on link "Application Info" at bounding box center [312, 104] width 25 height 4
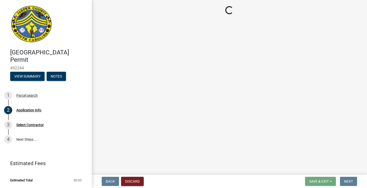
select select "42590599-3c97-479d-b3e9-fbeca9af4fb5"
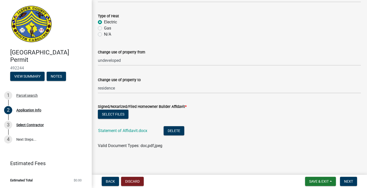
scroll to position [1152, 0]
click at [347, 179] on span "Next" at bounding box center [348, 181] width 9 height 4
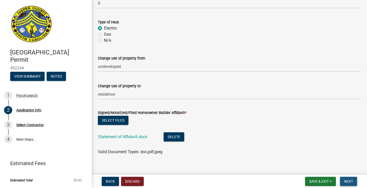
click at [347, 179] on span "Next" at bounding box center [348, 181] width 9 height 4
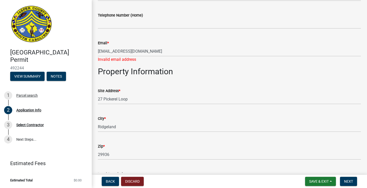
scroll to position [298, 0]
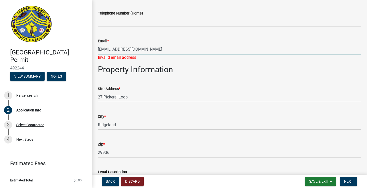
click at [175, 50] on input "[EMAIL_ADDRESS][DOMAIN_NAME]" at bounding box center [229, 49] width 263 height 10
type input "p"
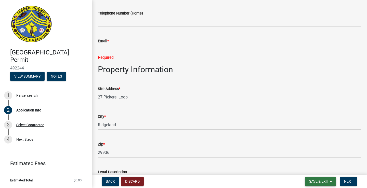
click at [310, 180] on span "Save & Exit" at bounding box center [319, 181] width 20 height 4
click at [312, 170] on button "Save & Exit" at bounding box center [315, 168] width 41 height 12
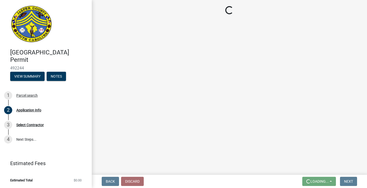
scroll to position [0, 0]
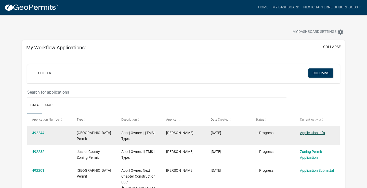
click at [314, 133] on link "Application Info" at bounding box center [312, 133] width 25 height 4
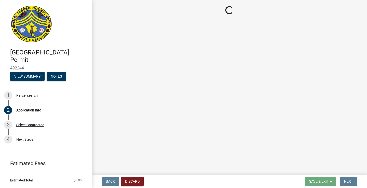
select select "42590599-3c97-479d-b3e9-fbeca9af4fb5"
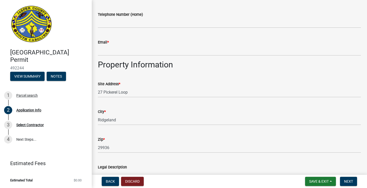
scroll to position [298, 0]
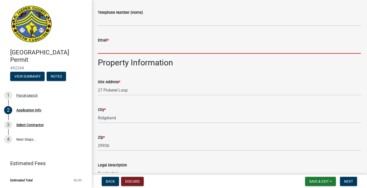
click at [174, 50] on input "Email *" at bounding box center [229, 48] width 263 height 10
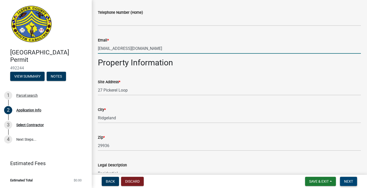
type input "[EMAIL_ADDRESS][DOMAIN_NAME]"
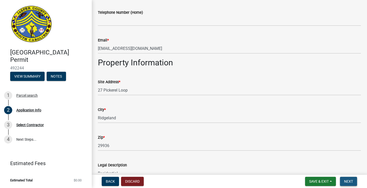
click at [351, 181] on span "Next" at bounding box center [348, 181] width 9 height 4
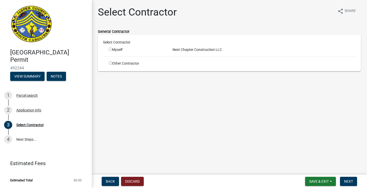
click at [117, 50] on div "Myself" at bounding box center [137, 49] width 56 height 5
click at [110, 48] on input "radio" at bounding box center [110, 49] width 3 height 3
radio input "true"
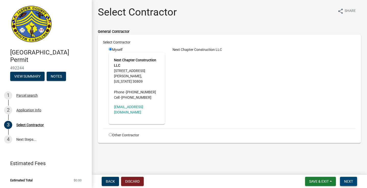
click at [352, 181] on span "Next" at bounding box center [348, 181] width 9 height 4
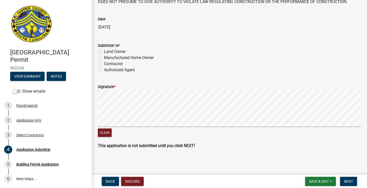
scroll to position [60, 0]
click at [323, 181] on span "Save & Exit" at bounding box center [319, 181] width 20 height 4
click at [318, 165] on button "Save & Exit" at bounding box center [315, 168] width 41 height 12
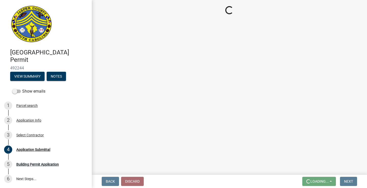
scroll to position [0, 0]
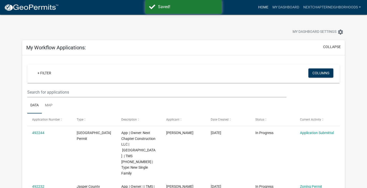
click at [262, 8] on link "Home" at bounding box center [263, 8] width 14 height 10
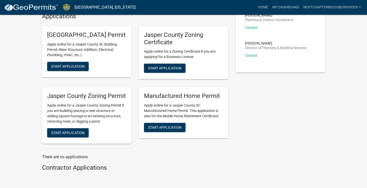
scroll to position [183, 0]
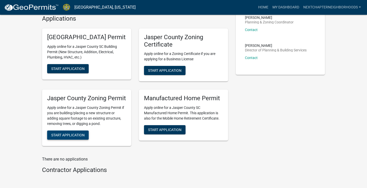
click at [74, 137] on span "Start Application" at bounding box center [67, 135] width 33 height 4
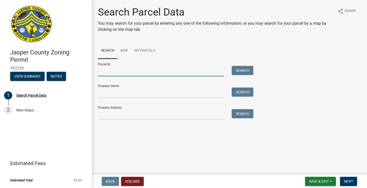
click at [134, 75] on input "Parcel ID:" at bounding box center [161, 71] width 126 height 10
type input "[PHONE_NUMBER]"
click at [245, 74] on button "Search" at bounding box center [242, 70] width 22 height 9
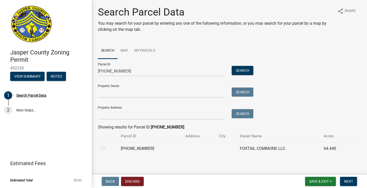
click at [107, 146] on label at bounding box center [107, 146] width 0 height 0
click at [107, 148] on input "radio" at bounding box center [108, 147] width 3 height 3
radio input "true"
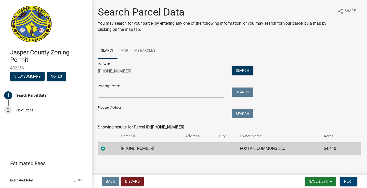
click at [347, 182] on span "Next" at bounding box center [348, 181] width 9 height 4
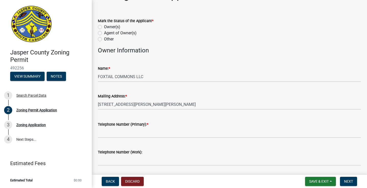
scroll to position [17, 0]
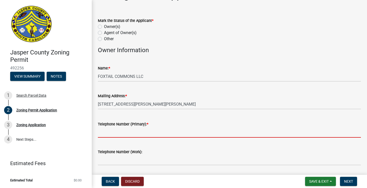
click at [177, 136] on input "Telephone Number (Primary): *" at bounding box center [229, 132] width 263 height 10
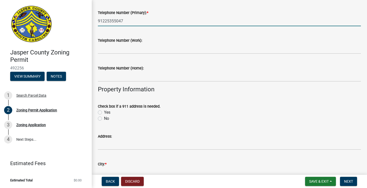
scroll to position [129, 0]
type input "91225355047"
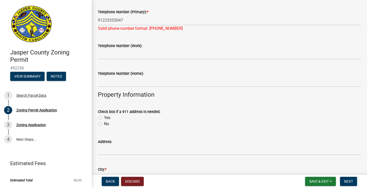
click at [109, 110] on div "Check box if a 911 address is needed. Yes No" at bounding box center [229, 118] width 263 height 18
click at [104, 117] on label "Yes" at bounding box center [107, 118] width 6 height 6
click at [104, 117] on input "Yes" at bounding box center [105, 116] width 3 height 3
radio input "true"
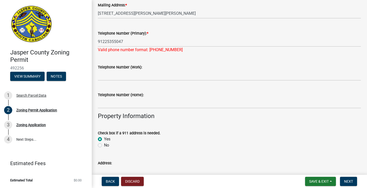
scroll to position [106, 0]
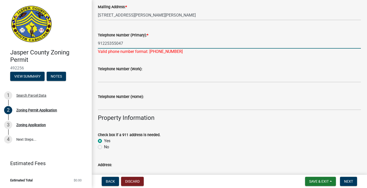
click at [105, 44] on input "91225355047" at bounding box center [229, 43] width 263 height 10
click at [113, 44] on input "912-25355047" at bounding box center [229, 43] width 263 height 10
click at [179, 44] on input "[PHONE_NUMBER]" at bounding box center [229, 43] width 263 height 10
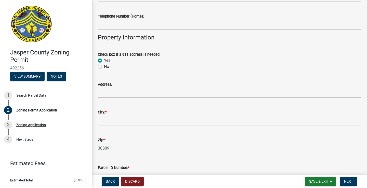
scroll to position [187, 0]
type input "[PHONE_NUMBER]"
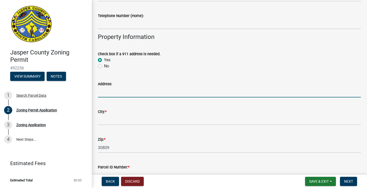
click at [142, 94] on input "Address:" at bounding box center [229, 92] width 263 height 10
type input "27 Pickerel Loop"
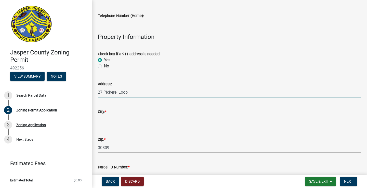
click at [139, 120] on input "City: *" at bounding box center [229, 120] width 263 height 10
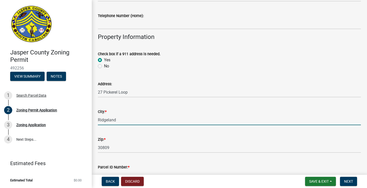
type input "Ridgeland"
click at [136, 148] on input "30809" at bounding box center [229, 148] width 263 height 10
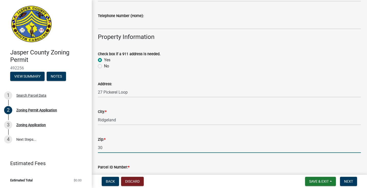
type input "3"
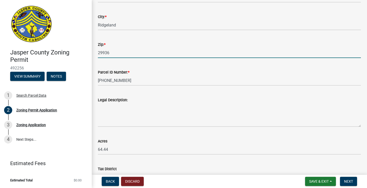
scroll to position [283, 0]
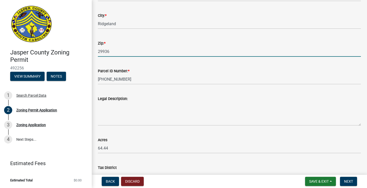
type input "29936"
click at [151, 121] on textarea "Legal Description:" at bounding box center [229, 114] width 263 height 24
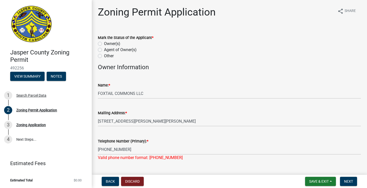
scroll to position [0, 0]
type textarea "Residential"
click at [110, 43] on label "Owner(s)" at bounding box center [112, 44] width 16 height 6
click at [107, 43] on input "Owner(s)" at bounding box center [105, 42] width 3 height 3
radio input "true"
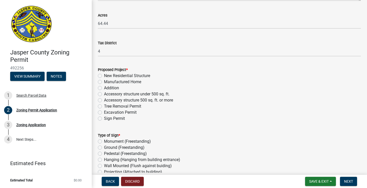
scroll to position [408, 0]
click at [143, 75] on label "New Residential Structure" at bounding box center [127, 76] width 46 height 6
click at [107, 75] on input "New Residential Structure" at bounding box center [105, 74] width 3 height 3
radio input "true"
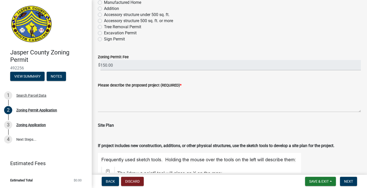
scroll to position [488, 0]
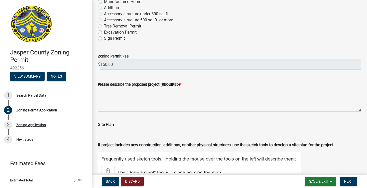
click at [209, 102] on textarea "Please describe the proposed project (REQUIRED) *" at bounding box center [229, 100] width 263 height 24
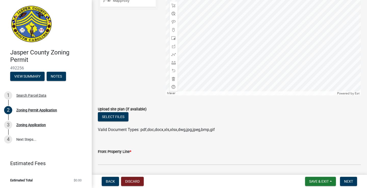
scroll to position [760, 0]
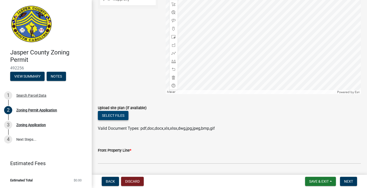
type textarea "Construction of residential home"
click at [120, 120] on button "Select files" at bounding box center [113, 115] width 31 height 9
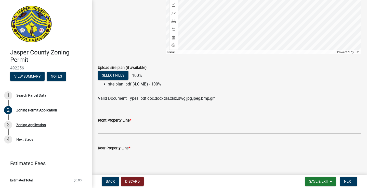
scroll to position [801, 0]
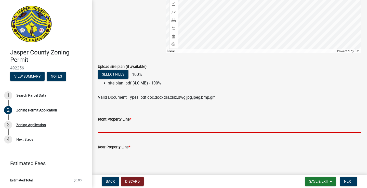
click at [182, 133] on input "Front Property Line *" at bounding box center [229, 127] width 263 height 10
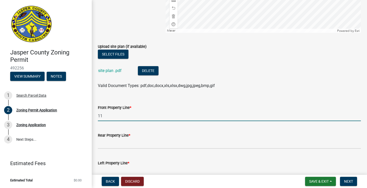
scroll to position [825, 0]
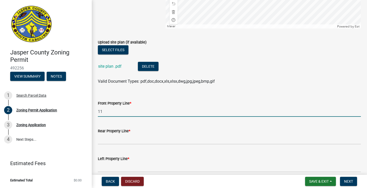
type input "11"
click at [172, 145] on input "Rear Property Line *" at bounding box center [229, 139] width 263 height 10
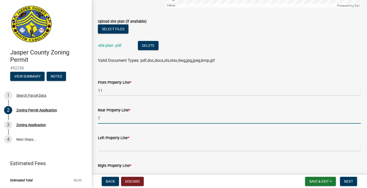
scroll to position [847, 0]
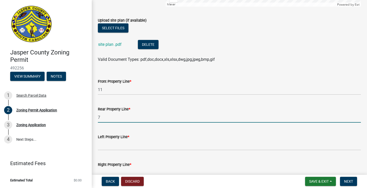
type input "7"
click at [167, 150] on input "Left Property Line *" at bounding box center [229, 145] width 263 height 10
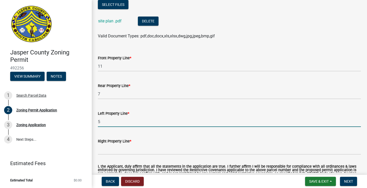
scroll to position [871, 0]
type input "5"
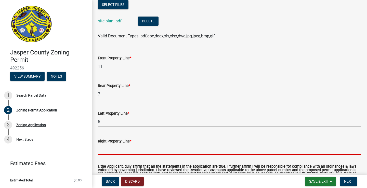
click at [163, 155] on input "Right Property Line *" at bounding box center [229, 149] width 263 height 10
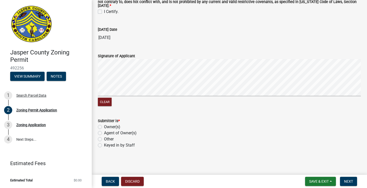
scroll to position [1048, 0]
type input "5"
click at [312, 181] on span "Save & Exit" at bounding box center [319, 181] width 20 height 4
click at [312, 169] on button "Save & Exit" at bounding box center [315, 168] width 41 height 12
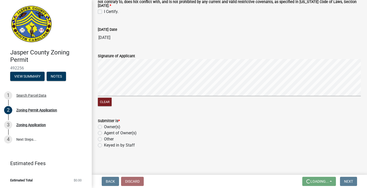
scroll to position [0, 0]
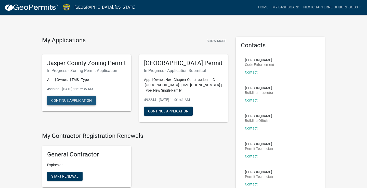
click at [78, 105] on button "Continue Application" at bounding box center [71, 100] width 49 height 9
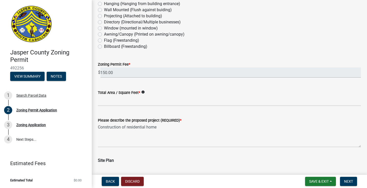
scroll to position [554, 0]
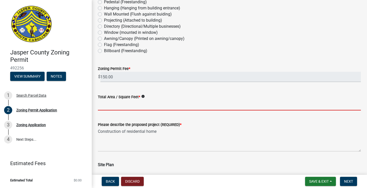
click at [175, 105] on input "Total Area / Square Feet *" at bounding box center [229, 105] width 263 height 10
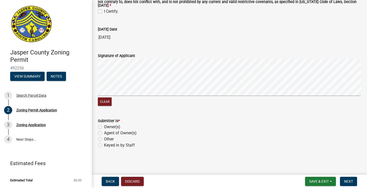
scroll to position [1176, 0]
type input "1419"
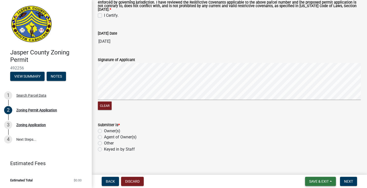
click at [321, 181] on span "Save & Exit" at bounding box center [319, 181] width 20 height 4
click at [317, 170] on button "Save & Exit" at bounding box center [315, 168] width 41 height 12
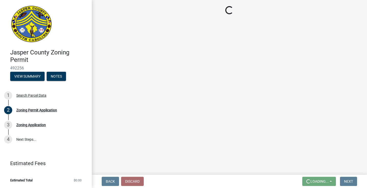
scroll to position [0, 0]
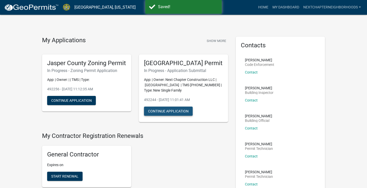
click at [176, 116] on button "Continue Application" at bounding box center [168, 111] width 49 height 9
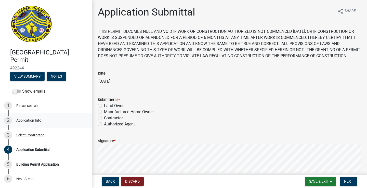
click at [31, 121] on div "Application Info" at bounding box center [28, 121] width 25 height 4
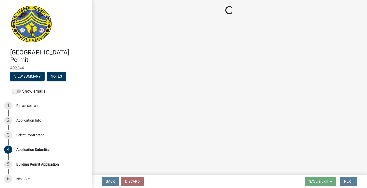
select select "42590599-3c97-479d-b3e9-fbeca9af4fb5"
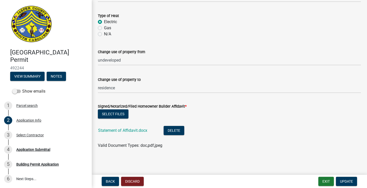
scroll to position [1152, 0]
click at [326, 180] on button "Exit" at bounding box center [326, 181] width 16 height 9
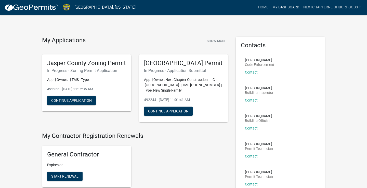
click at [288, 7] on link "My Dashboard" at bounding box center [285, 8] width 31 height 10
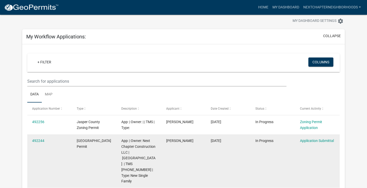
scroll to position [11, 0]
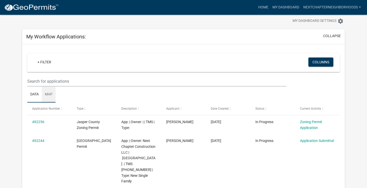
click at [50, 93] on link "Map" at bounding box center [49, 95] width 14 height 16
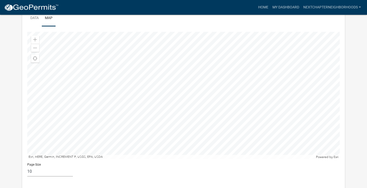
scroll to position [88, 0]
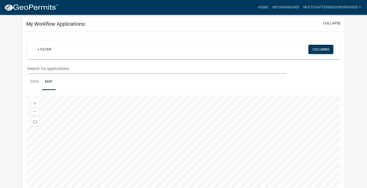
scroll to position [23, 0]
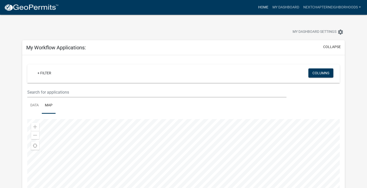
click at [263, 8] on link "Home" at bounding box center [263, 8] width 14 height 10
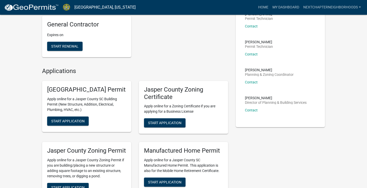
scroll to position [130, 0]
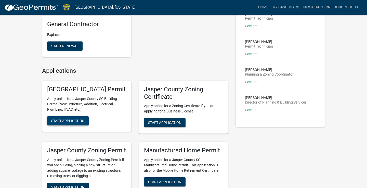
click at [84, 123] on span "Start Application" at bounding box center [67, 121] width 33 height 4
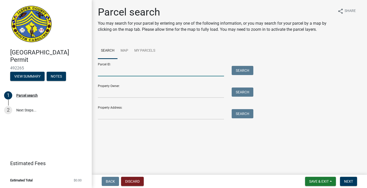
click at [135, 71] on input "Parcel ID:" at bounding box center [161, 71] width 126 height 10
type input "[PHONE_NUMBER]"
click at [254, 72] on div "Search" at bounding box center [241, 71] width 27 height 10
click at [247, 71] on button "Search" at bounding box center [242, 70] width 22 height 9
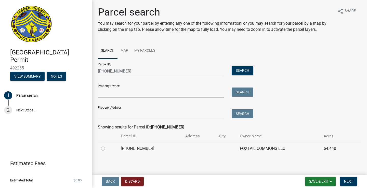
click at [107, 146] on label at bounding box center [107, 146] width 0 height 0
click at [107, 148] on input "radio" at bounding box center [108, 147] width 3 height 3
radio input "true"
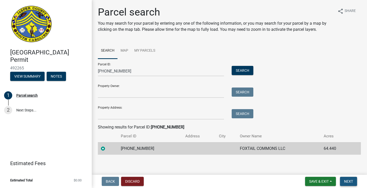
click at [348, 181] on span "Next" at bounding box center [348, 181] width 9 height 4
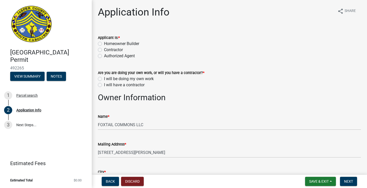
click at [117, 50] on label "Contractor" at bounding box center [113, 50] width 19 height 6
click at [107, 50] on input "Contractor" at bounding box center [105, 48] width 3 height 3
radio input "true"
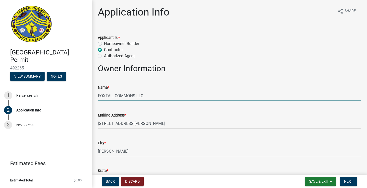
click at [160, 97] on input "FOXTAIL COMMONS LLC" at bounding box center [229, 96] width 263 height 10
type input "F"
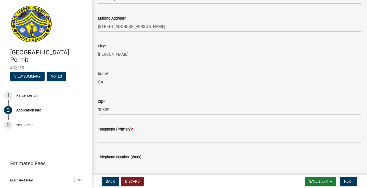
scroll to position [98, 0]
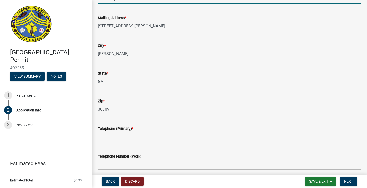
type input "Next Chapter Construction LLC"
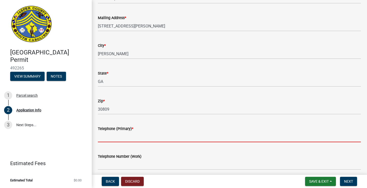
click at [143, 139] on input "Telephone (Primary) *" at bounding box center [229, 137] width 263 height 10
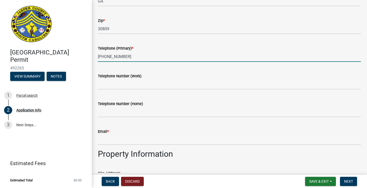
scroll to position [181, 0]
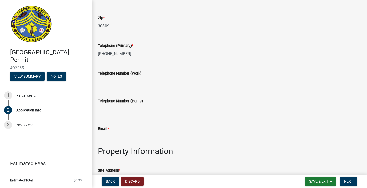
type input "[PHONE_NUMBER]"
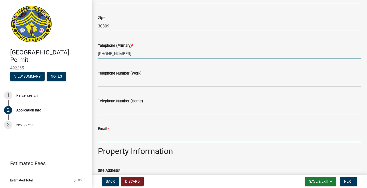
click at [140, 140] on input "Email *" at bounding box center [229, 137] width 263 height 10
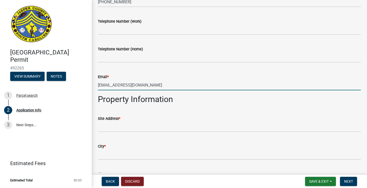
scroll to position [252, 0]
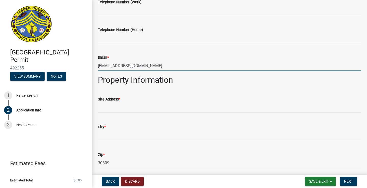
type input "[EMAIL_ADDRESS][DOMAIN_NAME]"
click at [141, 110] on input "Site Address *" at bounding box center [229, 107] width 263 height 10
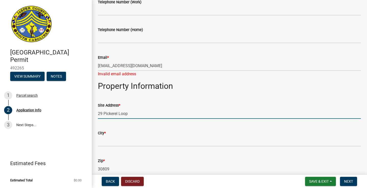
type input "29 Pickerel Loop"
click at [152, 142] on input "City *" at bounding box center [229, 141] width 263 height 10
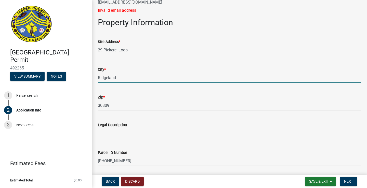
scroll to position [317, 0]
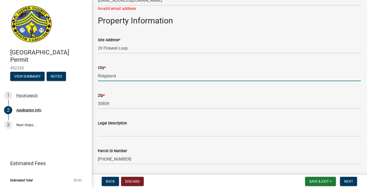
type input "Ridgeland"
click at [133, 105] on input "30809" at bounding box center [229, 104] width 263 height 10
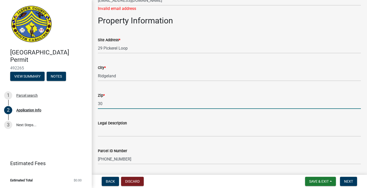
type input "3"
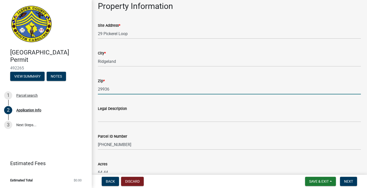
type input "29936"
click at [136, 115] on input "Legal Description" at bounding box center [229, 117] width 263 height 10
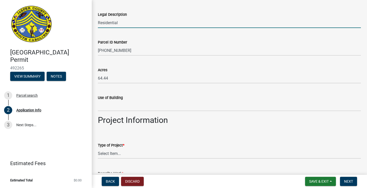
scroll to position [427, 0]
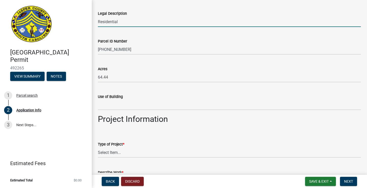
type input "Residential"
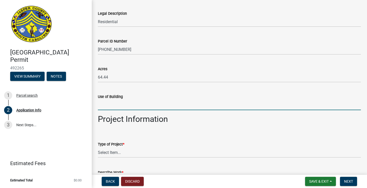
click at [148, 107] on input "Use of Building" at bounding box center [229, 105] width 263 height 10
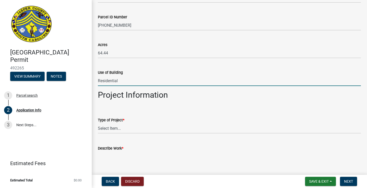
scroll to position [461, 0]
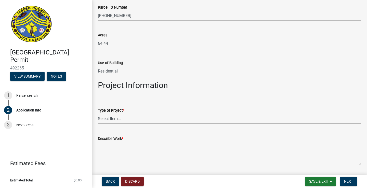
type input "Residential"
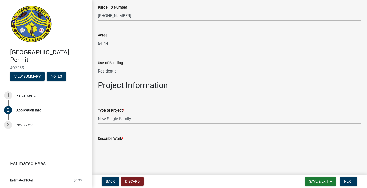
select select "42590599-3c97-479d-b3e9-fbeca9af4fb5"
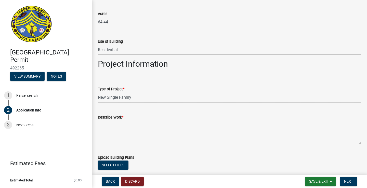
scroll to position [483, 0]
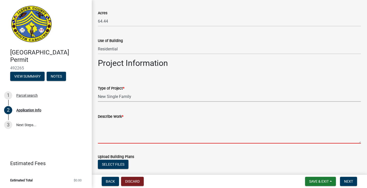
click at [152, 137] on textarea "Describe Work *" at bounding box center [229, 132] width 263 height 24
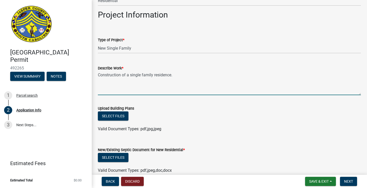
scroll to position [532, 0]
type textarea "Construction of a single family residence."
click at [120, 115] on button "Select files" at bounding box center [113, 115] width 31 height 9
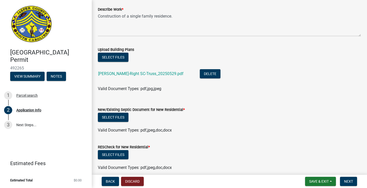
scroll to position [605, 0]
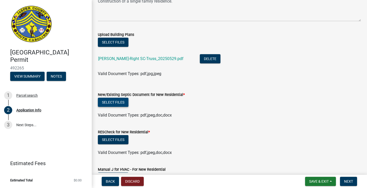
click at [122, 103] on button "Select files" at bounding box center [113, 102] width 31 height 9
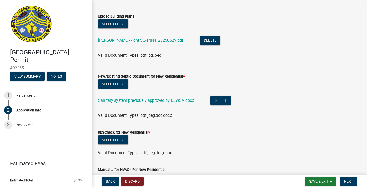
scroll to position [627, 0]
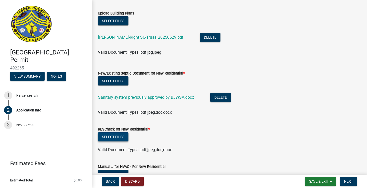
click at [116, 136] on button "Select files" at bounding box center [113, 136] width 31 height 9
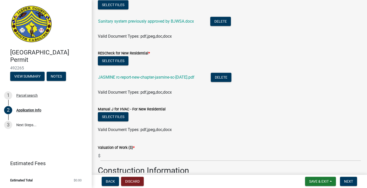
scroll to position [703, 0]
click at [114, 116] on button "Select files" at bounding box center [113, 116] width 31 height 9
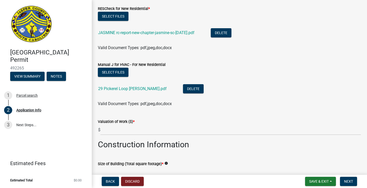
scroll to position [748, 0]
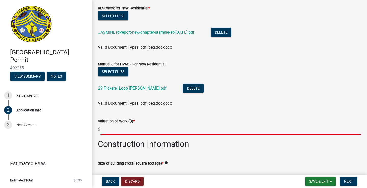
click at [163, 129] on input "text" at bounding box center [230, 129] width 260 height 10
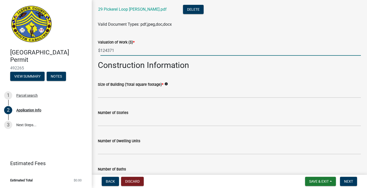
scroll to position [828, 0]
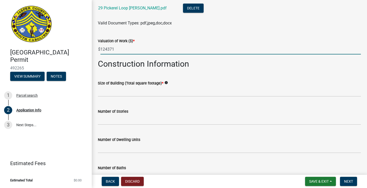
type input "124371"
click at [188, 92] on input "text" at bounding box center [229, 91] width 263 height 10
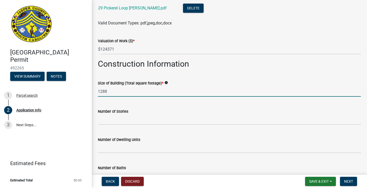
type input "1288"
click at [179, 118] on input "text" at bounding box center [229, 120] width 263 height 10
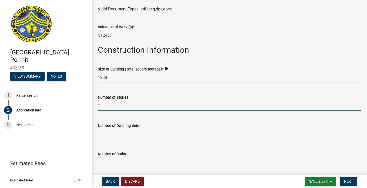
scroll to position [843, 0]
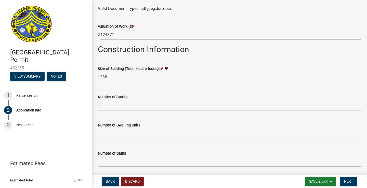
type input "1"
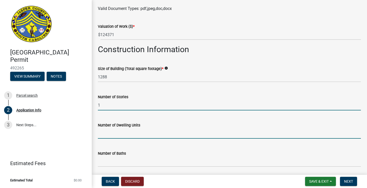
click at [173, 130] on input "text" at bounding box center [229, 133] width 263 height 10
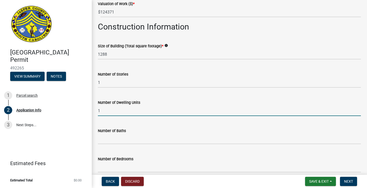
scroll to position [880, 0]
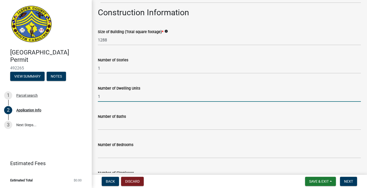
type input "1"
click at [171, 126] on input "text" at bounding box center [229, 125] width 263 height 10
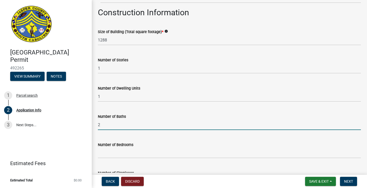
scroll to position [896, 0]
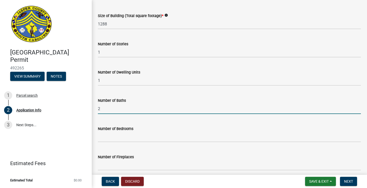
type input "2"
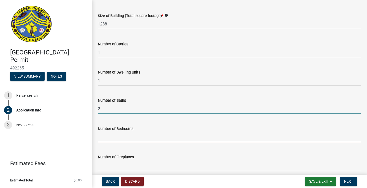
click at [165, 136] on input "text" at bounding box center [229, 137] width 263 height 10
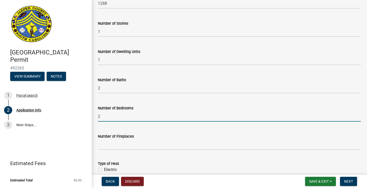
scroll to position [917, 0]
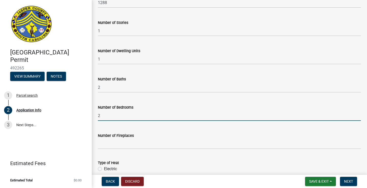
type input "2"
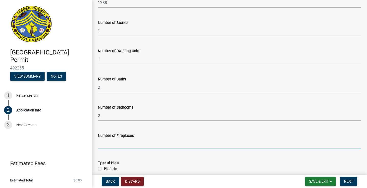
click at [162, 145] on input "text" at bounding box center [229, 144] width 263 height 10
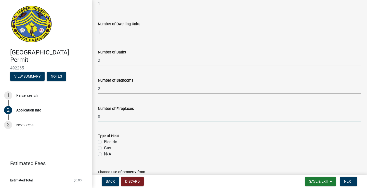
scroll to position [944, 0]
type input "0"
click at [117, 141] on label "Electric" at bounding box center [110, 142] width 13 height 6
click at [107, 141] on input "Electric" at bounding box center [105, 140] width 3 height 3
radio input "true"
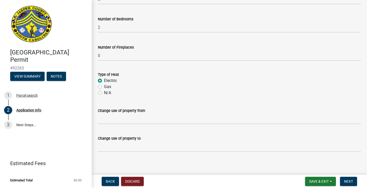
scroll to position [1006, 0]
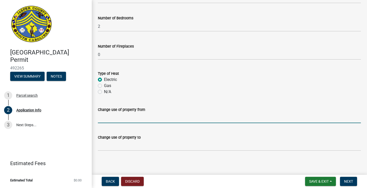
click at [153, 117] on input "Change use of property from" at bounding box center [229, 118] width 263 height 10
type input "undeveloped"
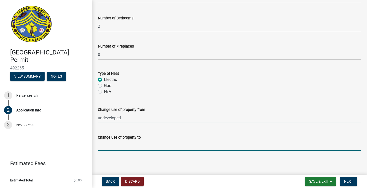
click at [155, 147] on input "Change use of property to" at bounding box center [229, 146] width 263 height 10
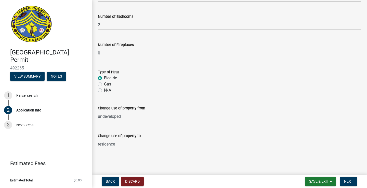
scroll to position [0, 0]
type input "residence"
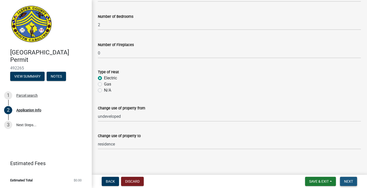
click at [346, 180] on span "Next" at bounding box center [348, 181] width 9 height 4
click at [347, 179] on span "Next" at bounding box center [348, 181] width 9 height 4
click at [314, 180] on span "Save & Exit" at bounding box center [319, 181] width 20 height 4
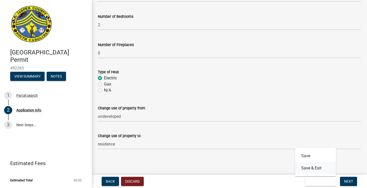
click at [316, 166] on button "Save & Exit" at bounding box center [315, 168] width 41 height 12
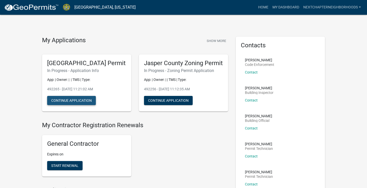
click at [76, 105] on button "Continue Application" at bounding box center [71, 100] width 49 height 9
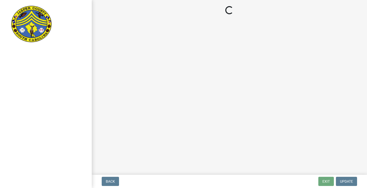
select select "42590599-3c97-479d-b3e9-fbeca9af4fb5"
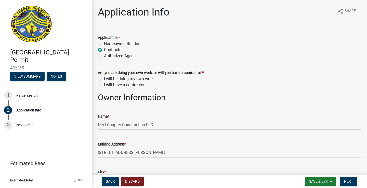
click at [140, 78] on label "I will be doing my own work" at bounding box center [129, 79] width 50 height 6
click at [107, 78] on input "I will be doing my own work" at bounding box center [105, 77] width 3 height 3
radio input "true"
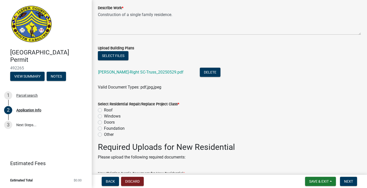
scroll to position [638, 0]
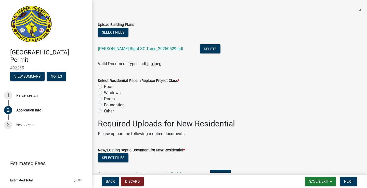
click at [111, 110] on label "Other" at bounding box center [109, 111] width 10 height 6
click at [107, 110] on input "Other" at bounding box center [105, 109] width 3 height 3
radio input "true"
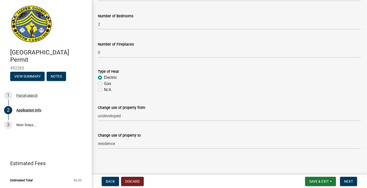
scroll to position [1096, 0]
click at [350, 179] on span "Next" at bounding box center [348, 181] width 9 height 4
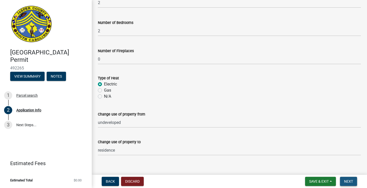
click at [350, 179] on span "Next" at bounding box center [348, 181] width 9 height 4
click at [315, 180] on span "Save & Exit" at bounding box center [319, 181] width 20 height 4
click at [316, 157] on button "Save" at bounding box center [315, 156] width 41 height 12
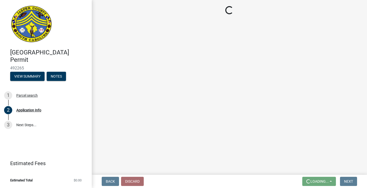
scroll to position [0, 0]
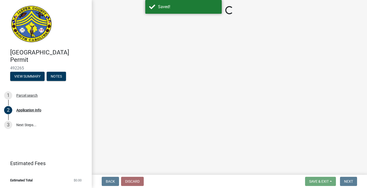
select select "42590599-3c97-479d-b3e9-fbeca9af4fb5"
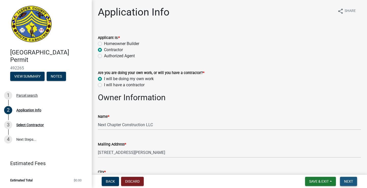
click at [348, 180] on span "Next" at bounding box center [348, 181] width 9 height 4
click at [346, 182] on span "Next" at bounding box center [348, 181] width 9 height 4
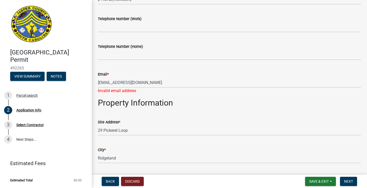
scroll to position [267, 0]
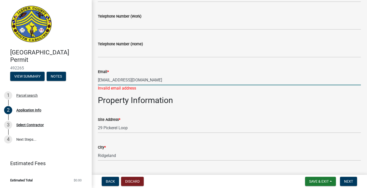
click at [185, 84] on input "[EMAIL_ADDRESS][DOMAIN_NAME]" at bounding box center [229, 80] width 263 height 10
type input "p"
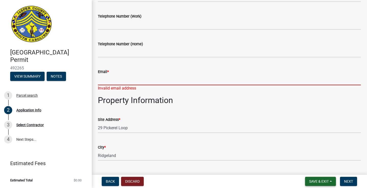
click at [317, 182] on span "Save & Exit" at bounding box center [319, 181] width 20 height 4
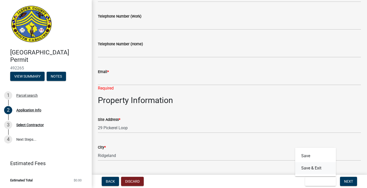
click at [318, 170] on button "Save & Exit" at bounding box center [315, 168] width 41 height 12
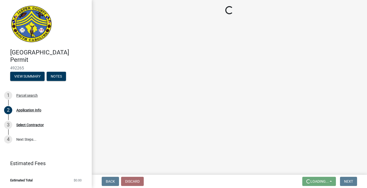
scroll to position [0, 0]
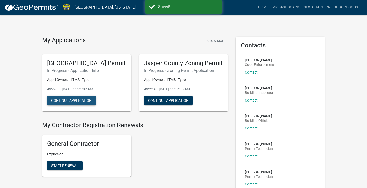
click at [80, 105] on button "Continue Application" at bounding box center [71, 100] width 49 height 9
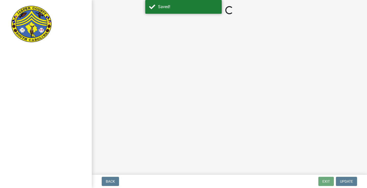
select select "42590599-3c97-479d-b3e9-fbeca9af4fb5"
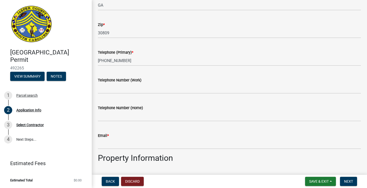
scroll to position [209, 0]
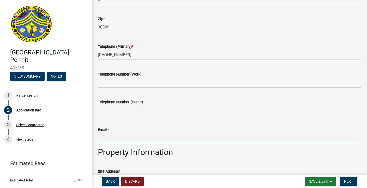
click at [144, 139] on input "Email *" at bounding box center [229, 138] width 263 height 10
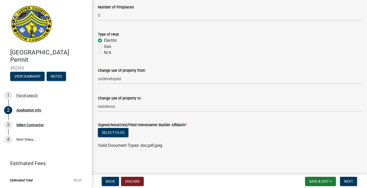
scroll to position [1133, 0]
type input "[EMAIL_ADDRESS][DOMAIN_NAME]"
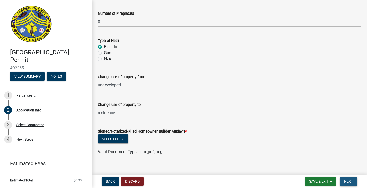
click at [347, 180] on span "Next" at bounding box center [348, 181] width 9 height 4
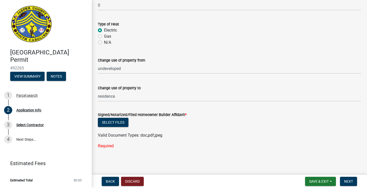
scroll to position [1150, 0]
click at [119, 123] on button "Select files" at bounding box center [113, 122] width 31 height 9
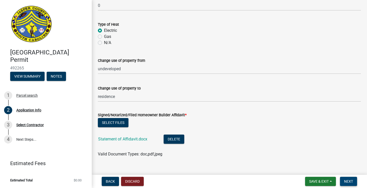
click at [351, 181] on span "Next" at bounding box center [348, 181] width 9 height 4
click at [316, 179] on button "Save & Exit" at bounding box center [320, 181] width 31 height 9
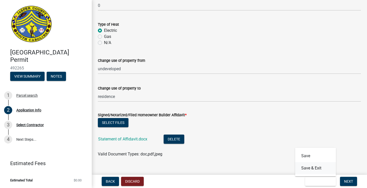
click at [315, 168] on button "Save & Exit" at bounding box center [315, 168] width 41 height 12
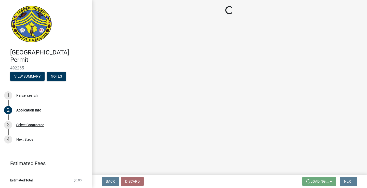
scroll to position [0, 0]
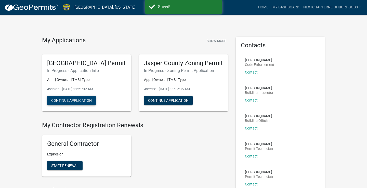
click at [73, 105] on button "Continue Application" at bounding box center [71, 100] width 49 height 9
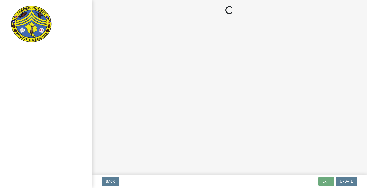
select select "42590599-3c97-479d-b3e9-fbeca9af4fb5"
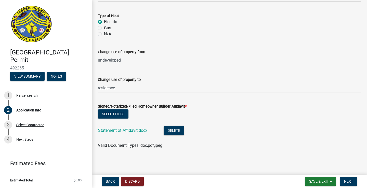
scroll to position [1152, 0]
click at [345, 180] on span "Next" at bounding box center [348, 181] width 9 height 4
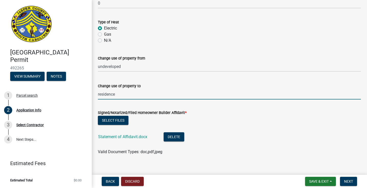
click at [287, 95] on input "residence" at bounding box center [229, 94] width 263 height 10
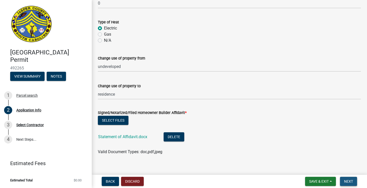
click at [346, 181] on span "Next" at bounding box center [348, 181] width 9 height 4
click at [29, 124] on div "Select Contractor" at bounding box center [29, 125] width 27 height 4
click at [310, 181] on span "Save & Exit" at bounding box center [319, 181] width 20 height 4
click at [310, 159] on button "Save" at bounding box center [315, 156] width 41 height 12
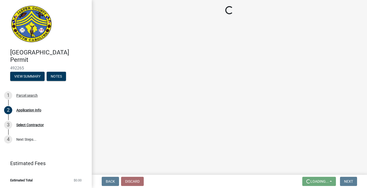
scroll to position [0, 0]
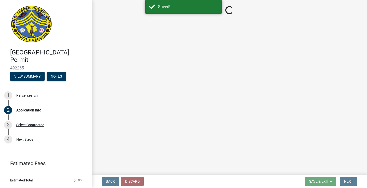
select select "42590599-3c97-479d-b3e9-fbeca9af4fb5"
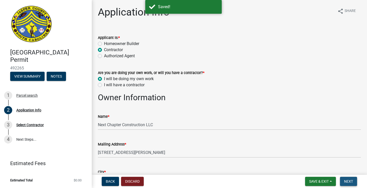
click at [348, 180] on span "Next" at bounding box center [348, 181] width 9 height 4
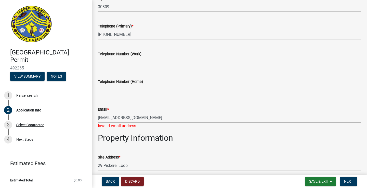
scroll to position [230, 0]
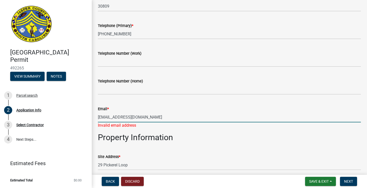
click at [189, 118] on input "[EMAIL_ADDRESS][DOMAIN_NAME]" at bounding box center [229, 117] width 263 height 10
click at [100, 117] on input "[EMAIL_ADDRESS][DOMAIN_NAME]" at bounding box center [229, 117] width 263 height 10
type input "[EMAIL_ADDRESS][DOMAIN_NAME]"
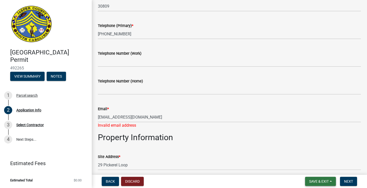
click at [325, 181] on span "Save & Exit" at bounding box center [319, 181] width 20 height 4
click at [318, 166] on button "Save & Exit" at bounding box center [315, 168] width 41 height 12
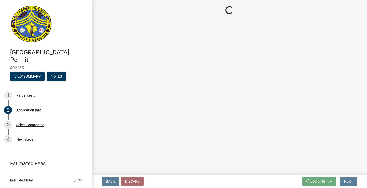
scroll to position [0, 0]
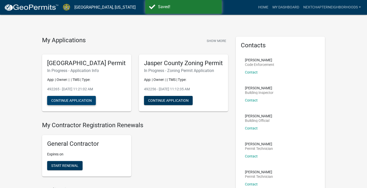
click at [85, 105] on button "Continue Application" at bounding box center [71, 100] width 49 height 9
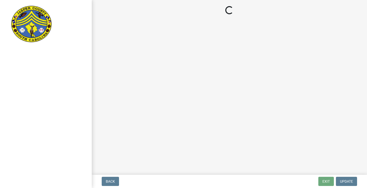
select select "42590599-3c97-479d-b3e9-fbeca9af4fb5"
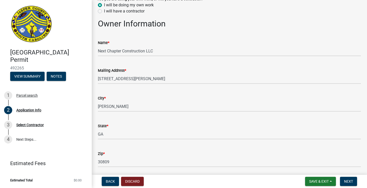
scroll to position [75, 0]
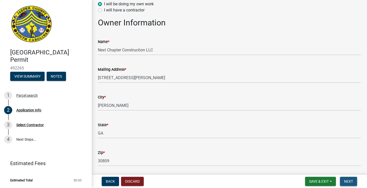
click at [345, 180] on span "Next" at bounding box center [348, 181] width 9 height 4
click at [351, 181] on span "Next" at bounding box center [348, 181] width 9 height 4
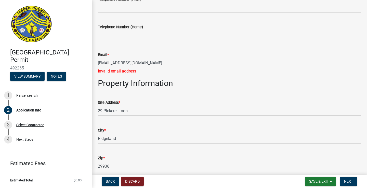
scroll to position [283, 0]
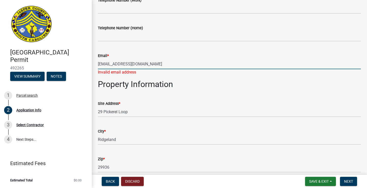
click at [181, 64] on input "[EMAIL_ADDRESS][DOMAIN_NAME]" at bounding box center [229, 64] width 263 height 10
type input "p"
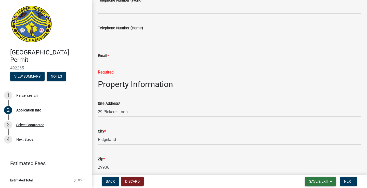
click at [320, 184] on button "Save & Exit" at bounding box center [320, 181] width 31 height 9
click at [321, 167] on button "Save & Exit" at bounding box center [315, 168] width 41 height 12
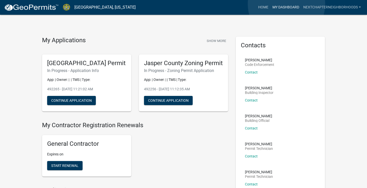
click at [286, 4] on link "My Dashboard" at bounding box center [285, 8] width 31 height 10
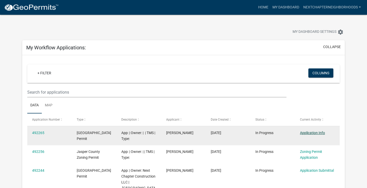
click at [309, 134] on link "Application Info" at bounding box center [312, 133] width 25 height 4
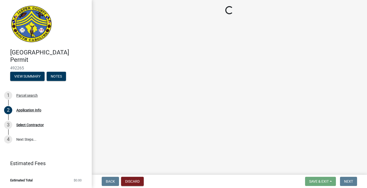
select select "42590599-3c97-479d-b3e9-fbeca9af4fb5"
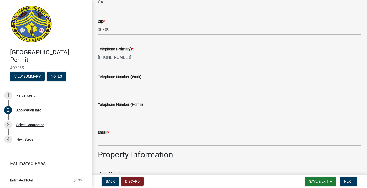
scroll to position [212, 0]
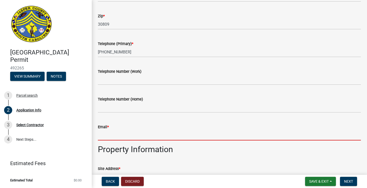
click at [198, 138] on input "Email *" at bounding box center [229, 135] width 263 height 10
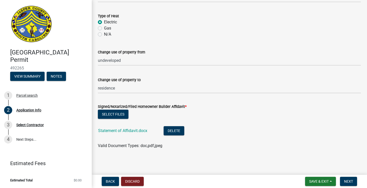
scroll to position [0, 0]
type input "[EMAIL_ADDRESS][DOMAIN_NAME]"
click at [346, 179] on button "Next" at bounding box center [348, 181] width 17 height 9
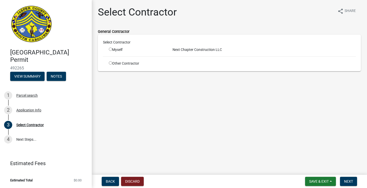
click at [111, 50] on input "radio" at bounding box center [110, 49] width 3 height 3
radio input "true"
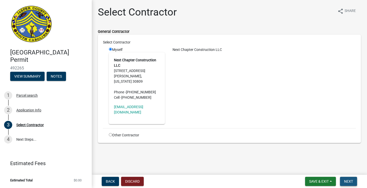
click at [352, 182] on span "Next" at bounding box center [348, 181] width 9 height 4
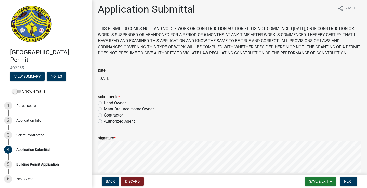
scroll to position [1, 0]
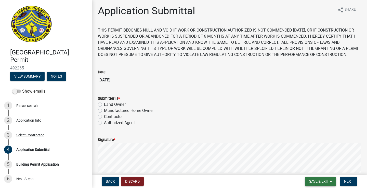
click at [315, 180] on span "Save & Exit" at bounding box center [319, 181] width 20 height 4
click at [314, 166] on button "Save & Exit" at bounding box center [315, 168] width 41 height 12
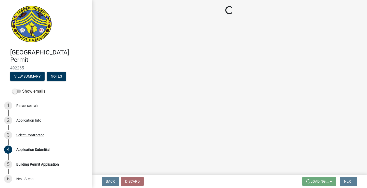
scroll to position [0, 0]
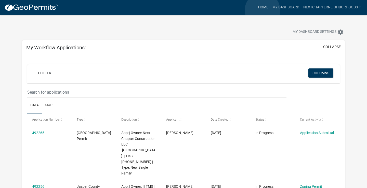
click at [262, 10] on link "Home" at bounding box center [263, 8] width 14 height 10
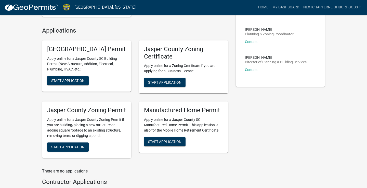
scroll to position [172, 0]
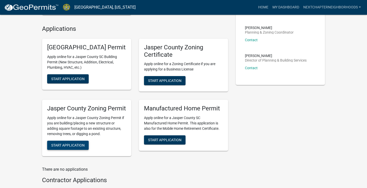
click at [77, 147] on span "Start Application" at bounding box center [67, 145] width 33 height 4
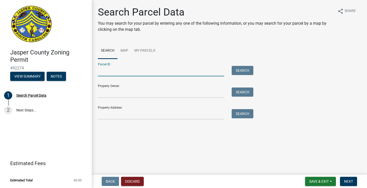
click at [131, 74] on input "Parcel ID:" at bounding box center [161, 71] width 126 height 10
type input "[PHONE_NUMBER]"
click at [231, 69] on button "Search" at bounding box center [242, 70] width 22 height 9
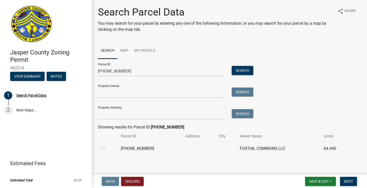
click at [149, 150] on td "[PHONE_NUMBER]" at bounding box center [150, 148] width 64 height 12
click at [107, 146] on label at bounding box center [107, 146] width 0 height 0
click at [107, 147] on input "radio" at bounding box center [108, 147] width 3 height 3
radio input "true"
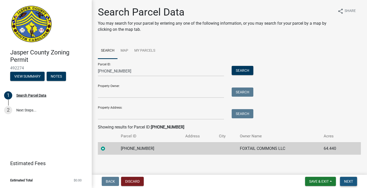
click at [347, 179] on span "Next" at bounding box center [348, 181] width 9 height 4
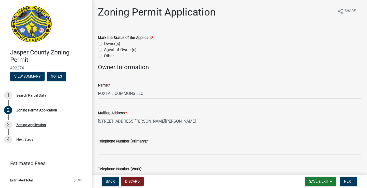
click at [106, 43] on label "Owner(s)" at bounding box center [112, 44] width 16 height 6
click at [106, 43] on input "Owner(s)" at bounding box center [105, 42] width 3 height 3
radio input "true"
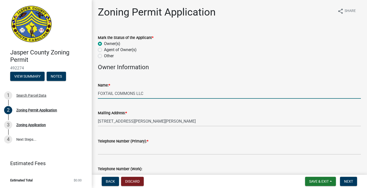
click at [150, 94] on input "FOXTAIL COMMONS LLC" at bounding box center [229, 93] width 263 height 10
type input "F"
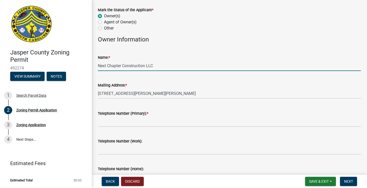
scroll to position [31, 0]
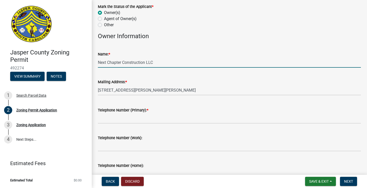
type input "Next Chapter Construction LLC"
click at [141, 116] on input "Telephone Number (Primary): *" at bounding box center [229, 118] width 263 height 10
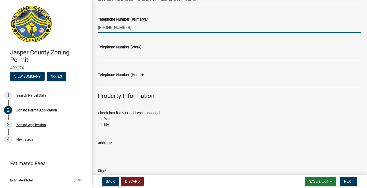
scroll to position [124, 0]
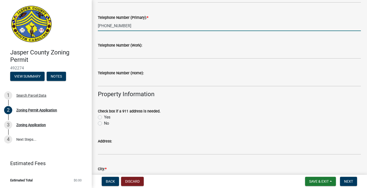
type input "[PHONE_NUMBER]"
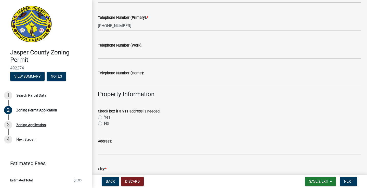
click at [107, 116] on label "Yes" at bounding box center [107, 117] width 6 height 6
click at [107, 116] on input "Yes" at bounding box center [105, 115] width 3 height 3
radio input "true"
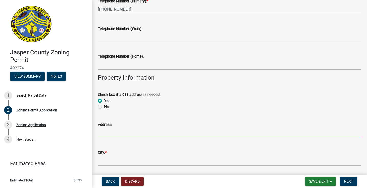
click at [129, 134] on input "Address:" at bounding box center [229, 133] width 263 height 10
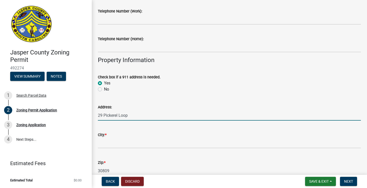
scroll to position [163, 0]
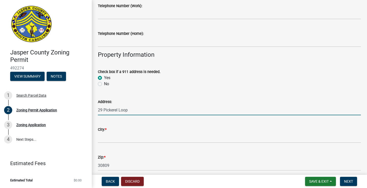
type input "29 Pickerel Loop"
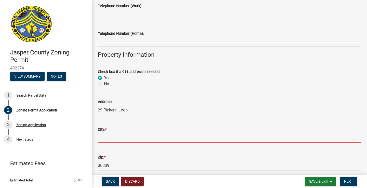
click at [122, 141] on input "City: *" at bounding box center [229, 138] width 263 height 10
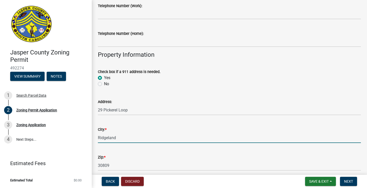
scroll to position [186, 0]
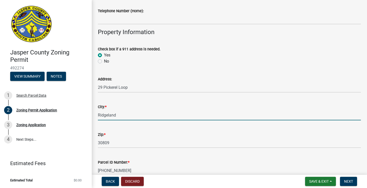
type input "Ridgeland"
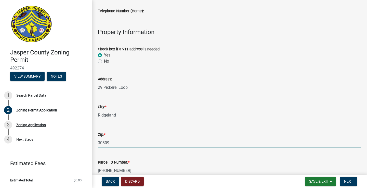
click at [115, 145] on input "30809" at bounding box center [229, 143] width 263 height 10
type input "3"
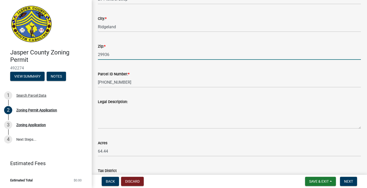
scroll to position [277, 0]
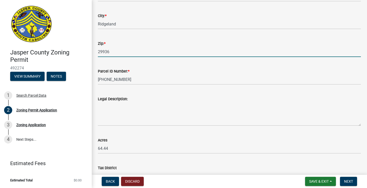
type input "29936"
click at [134, 119] on textarea "Legal Description:" at bounding box center [229, 114] width 263 height 24
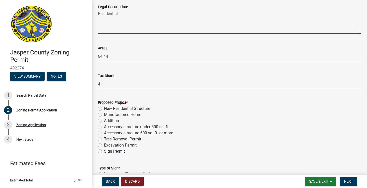
scroll to position [370, 0]
type textarea "Residential"
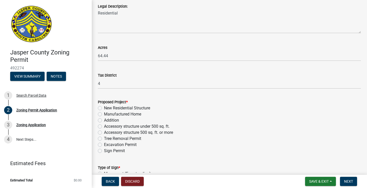
click at [141, 107] on label "New Residential Structure" at bounding box center [127, 108] width 46 height 6
click at [107, 107] on input "New Residential Structure" at bounding box center [105, 106] width 3 height 3
radio input "true"
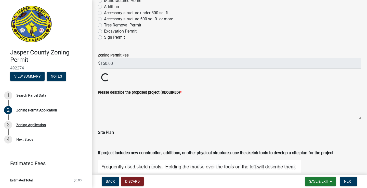
scroll to position [485, 0]
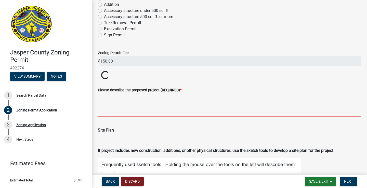
click at [152, 114] on textarea "Please describe the proposed project (REQUIRED) *" at bounding box center [229, 105] width 263 height 24
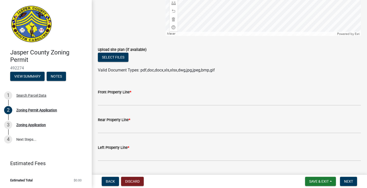
scroll to position [814, 0]
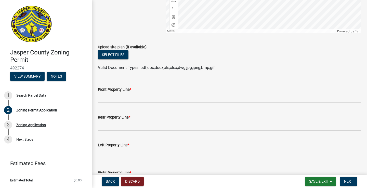
type textarea "construction of a residential home."
click at [153, 103] on input "Front Property Line *" at bounding box center [229, 98] width 263 height 10
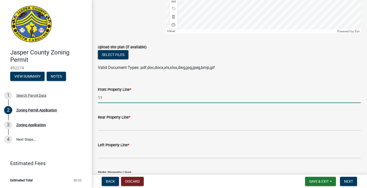
type input "11"
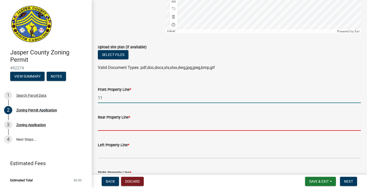
click at [146, 131] on input "Rear Property Line *" at bounding box center [229, 125] width 263 height 10
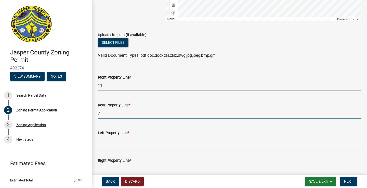
scroll to position [828, 0]
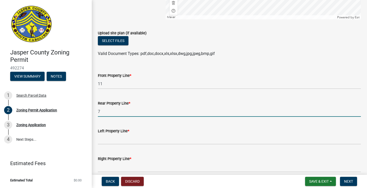
type input "7"
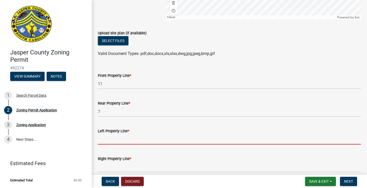
click at [146, 145] on input "Left Property Line *" at bounding box center [229, 139] width 263 height 10
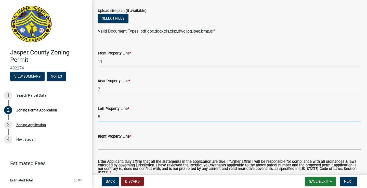
scroll to position [852, 0]
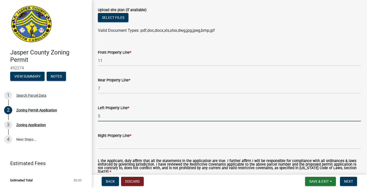
type input "5"
click at [139, 149] on input "Right Property Line *" at bounding box center [229, 144] width 263 height 10
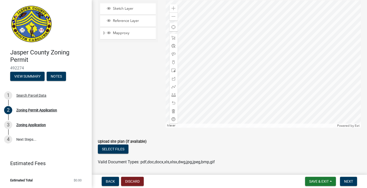
scroll to position [720, 0]
type input "5"
click at [121, 154] on button "Select files" at bounding box center [113, 149] width 31 height 9
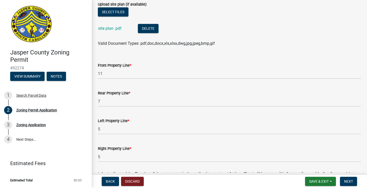
scroll to position [840, 0]
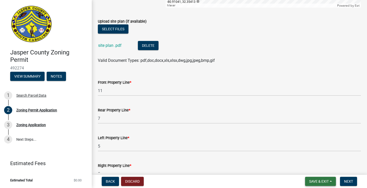
click at [318, 183] on span "Save & Exit" at bounding box center [319, 181] width 20 height 4
click at [316, 167] on button "Save & Exit" at bounding box center [315, 168] width 41 height 12
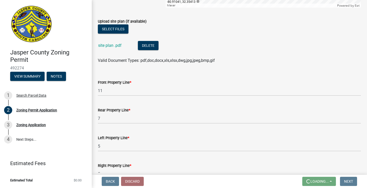
scroll to position [0, 0]
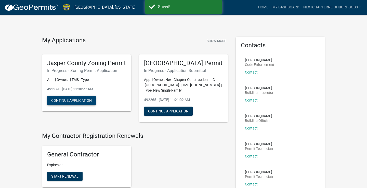
click at [77, 105] on button "Continue Application" at bounding box center [71, 100] width 49 height 9
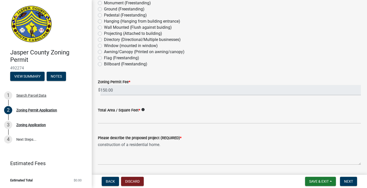
scroll to position [541, 0]
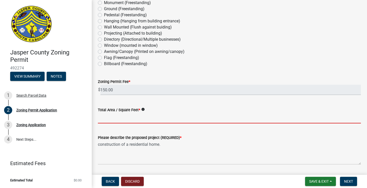
click at [171, 121] on input "Total Area / Square Feet *" at bounding box center [229, 118] width 263 height 10
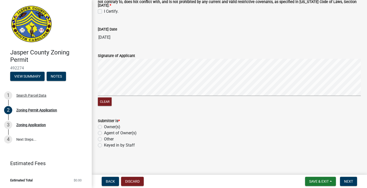
scroll to position [1176, 0]
type input "1288"
click at [317, 178] on button "Save & Exit" at bounding box center [320, 181] width 31 height 9
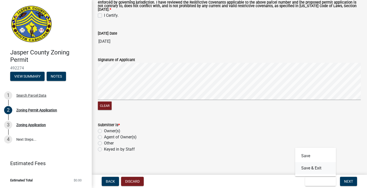
click at [315, 169] on button "Save & Exit" at bounding box center [315, 168] width 41 height 12
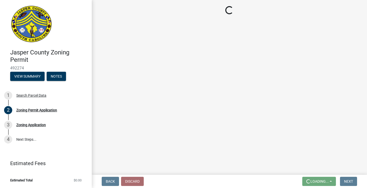
scroll to position [0, 0]
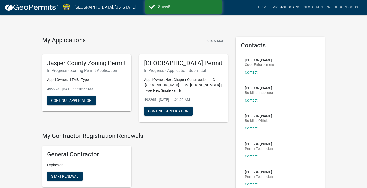
click at [281, 6] on link "My Dashboard" at bounding box center [285, 8] width 31 height 10
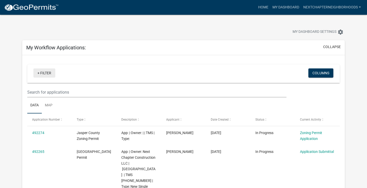
click at [48, 72] on link "+ Filter" at bounding box center [44, 72] width 22 height 9
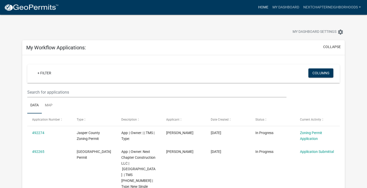
click at [262, 6] on link "Home" at bounding box center [263, 8] width 14 height 10
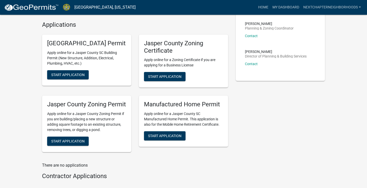
scroll to position [179, 0]
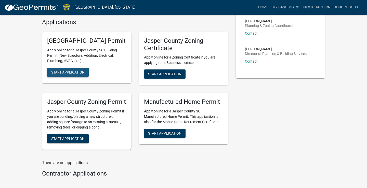
click at [73, 77] on button "Start Application" at bounding box center [67, 72] width 41 height 9
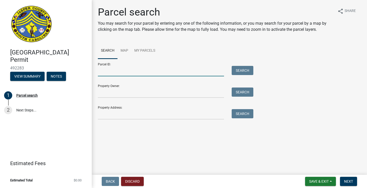
click at [109, 75] on input "Parcel ID:" at bounding box center [161, 71] width 126 height 10
type input "[PHONE_NUMBER]"
click at [236, 71] on button "Search" at bounding box center [242, 70] width 22 height 9
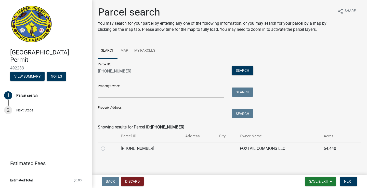
click at [107, 146] on label at bounding box center [107, 146] width 0 height 0
click at [107, 148] on input "radio" at bounding box center [108, 147] width 3 height 3
radio input "true"
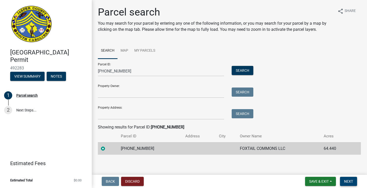
click at [345, 180] on span "Next" at bounding box center [348, 181] width 9 height 4
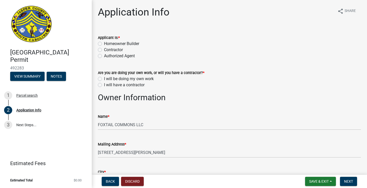
click at [142, 79] on label "I will be doing my own work" at bounding box center [129, 79] width 50 height 6
click at [107, 79] on input "I will be doing my own work" at bounding box center [105, 77] width 3 height 3
radio input "true"
click at [115, 49] on label "Contractor" at bounding box center [113, 50] width 19 height 6
click at [107, 49] on input "Contractor" at bounding box center [105, 48] width 3 height 3
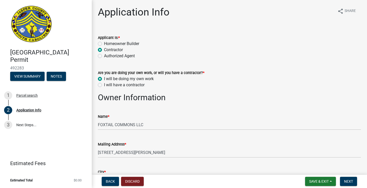
radio input "true"
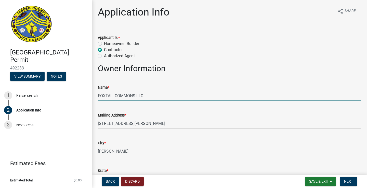
click at [154, 99] on input "FOXTAIL COMMONS LLC" at bounding box center [229, 96] width 263 height 10
type input "F"
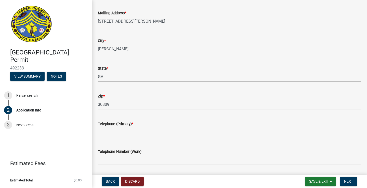
scroll to position [104, 0]
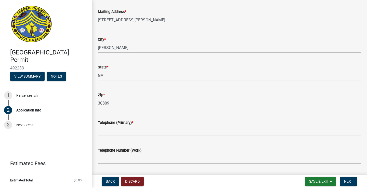
type input "Next Chapter Construction LLC"
click at [150, 130] on input "Telephone (Primary) *" at bounding box center [229, 131] width 263 height 10
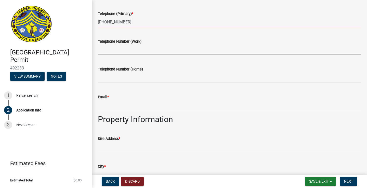
scroll to position [213, 0]
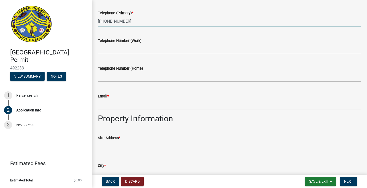
type input "[PHONE_NUMBER]"
click at [160, 108] on input "Email *" at bounding box center [229, 104] width 263 height 10
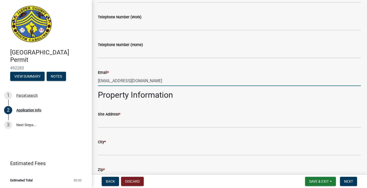
scroll to position [237, 0]
type input "[EMAIL_ADDRESS][DOMAIN_NAME]"
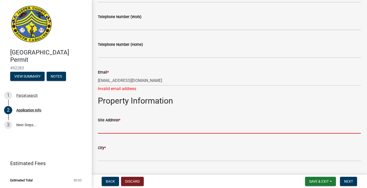
click at [149, 124] on input "Site Address *" at bounding box center [229, 128] width 263 height 10
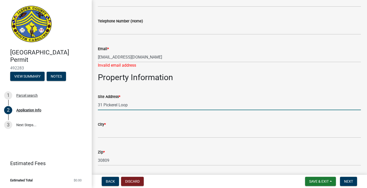
scroll to position [261, 0]
type input "31 Pickerel Loop"
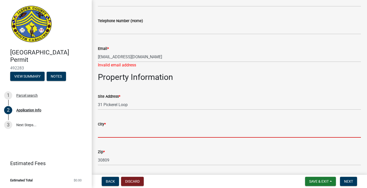
click at [143, 135] on input "City *" at bounding box center [229, 132] width 263 height 10
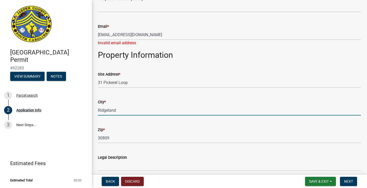
scroll to position [286, 0]
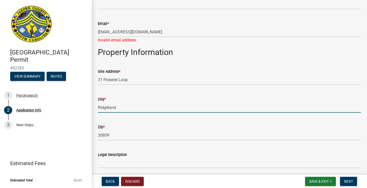
type input "Ridgeland"
click at [139, 136] on input "30809" at bounding box center [229, 135] width 263 height 10
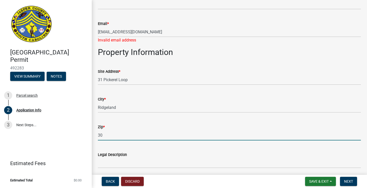
type input "3"
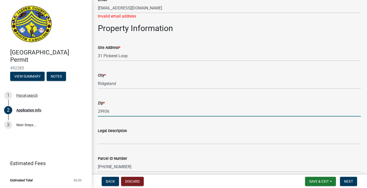
scroll to position [311, 0]
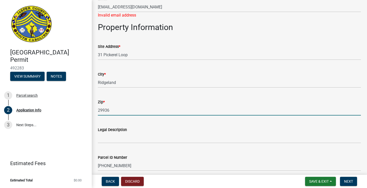
type input "29936"
click at [159, 139] on input "Legal Description" at bounding box center [229, 138] width 263 height 10
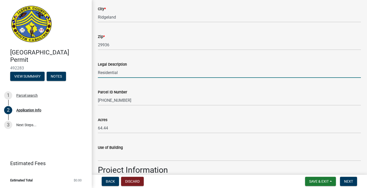
scroll to position [377, 0]
type input "Residential"
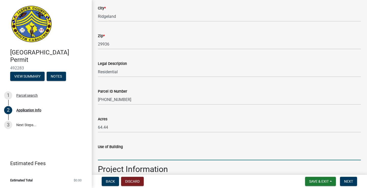
click at [162, 154] on input "Use of Building" at bounding box center [229, 155] width 263 height 10
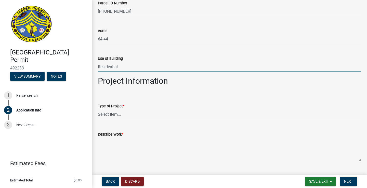
scroll to position [481, 0]
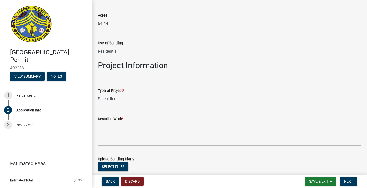
type input "Residential"
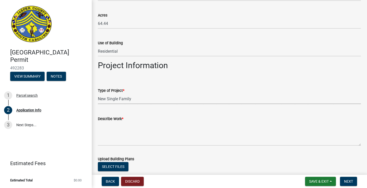
select select "42590599-3c97-479d-b3e9-fbeca9af4fb5"
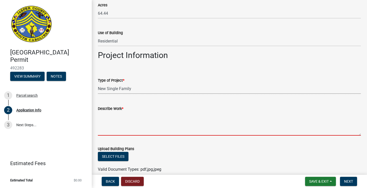
click at [156, 124] on textarea "Describe Work *" at bounding box center [229, 124] width 263 height 24
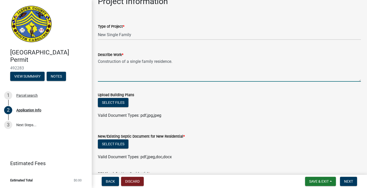
scroll to position [546, 0]
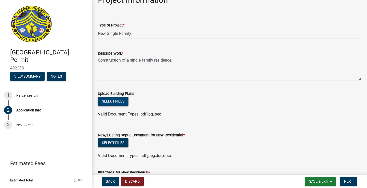
type textarea "Construction of a single family residence."
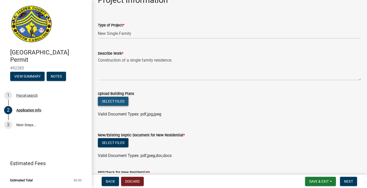
click at [121, 100] on button "Select files" at bounding box center [113, 101] width 31 height 9
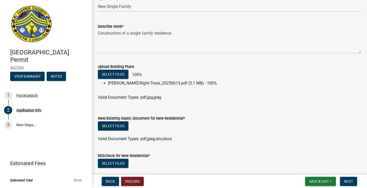
scroll to position [576, 0]
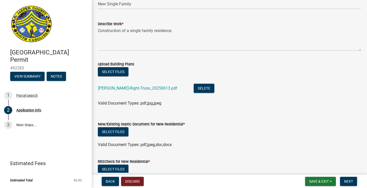
click at [121, 123] on label "New/Existing Septic Document for New Residential *" at bounding box center [141, 125] width 87 height 4
click at [117, 132] on button "Select files" at bounding box center [113, 131] width 31 height 9
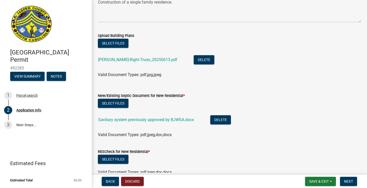
scroll to position [612, 0]
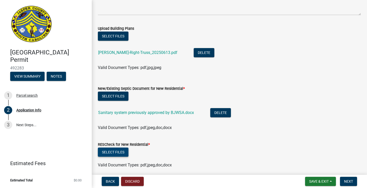
click at [121, 151] on button "Select files" at bounding box center [113, 152] width 31 height 9
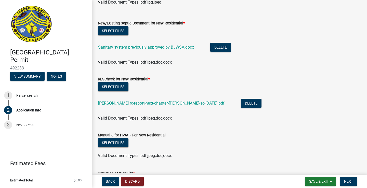
scroll to position [678, 0]
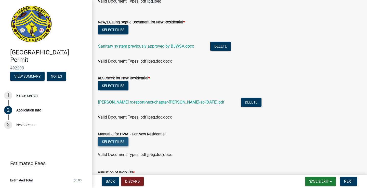
click at [123, 140] on button "Select files" at bounding box center [113, 141] width 31 height 9
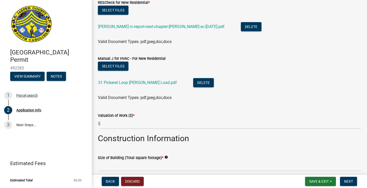
scroll to position [755, 0]
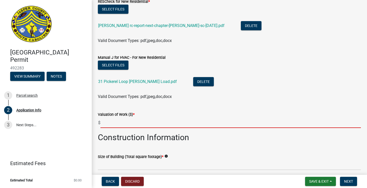
click at [178, 123] on input "text" at bounding box center [230, 123] width 260 height 10
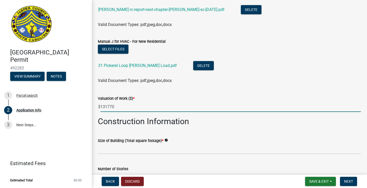
scroll to position [773, 0]
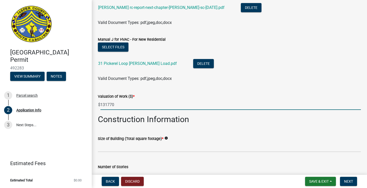
type input "131770"
click at [170, 143] on input "text" at bounding box center [229, 147] width 263 height 10
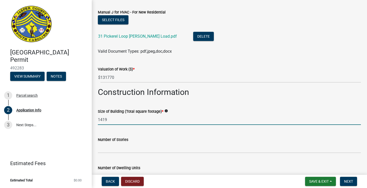
scroll to position [800, 0]
type input "1419"
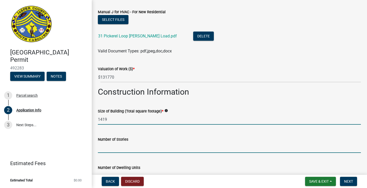
click at [165, 148] on input "text" at bounding box center [229, 148] width 263 height 10
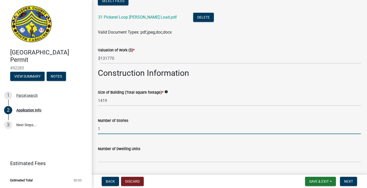
scroll to position [820, 0]
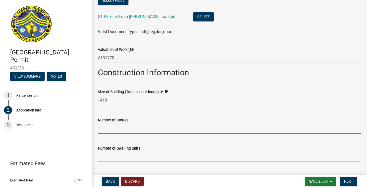
type input "1"
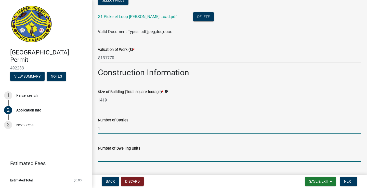
click at [159, 158] on input "text" at bounding box center [229, 156] width 263 height 10
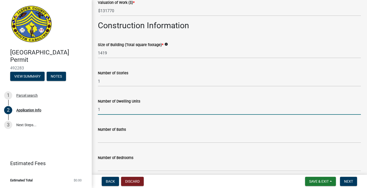
scroll to position [871, 0]
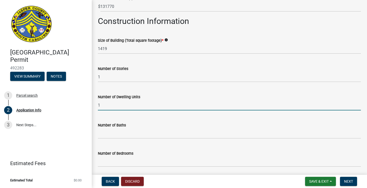
type input "1"
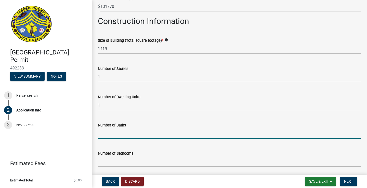
click at [154, 138] on input "text" at bounding box center [229, 133] width 263 height 10
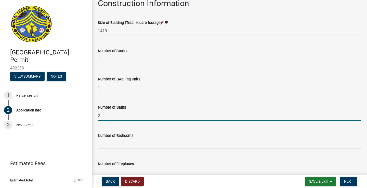
scroll to position [890, 0]
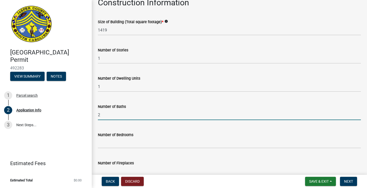
type input "2"
click at [148, 145] on input "text" at bounding box center [229, 143] width 263 height 10
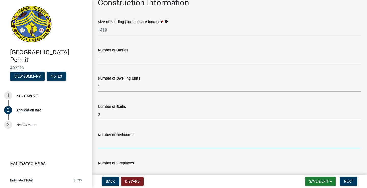
type input "2"
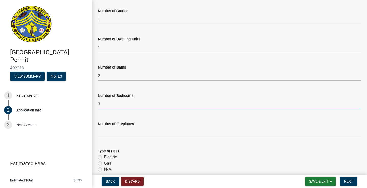
scroll to position [940, 0]
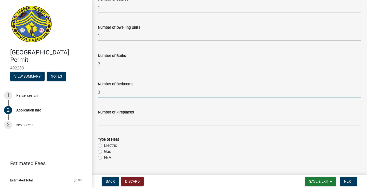
type input "3"
click at [155, 123] on input "text" at bounding box center [229, 120] width 263 height 10
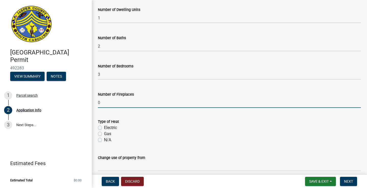
scroll to position [959, 0]
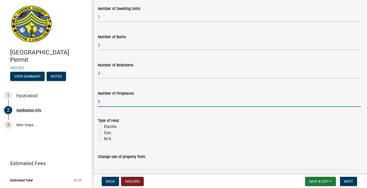
type input "0"
click at [116, 124] on label "Electric" at bounding box center [110, 127] width 13 height 6
click at [107, 124] on input "Electric" at bounding box center [105, 125] width 3 height 3
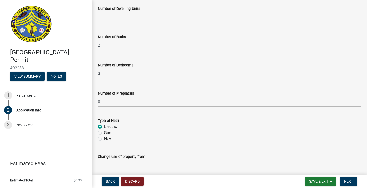
radio input "true"
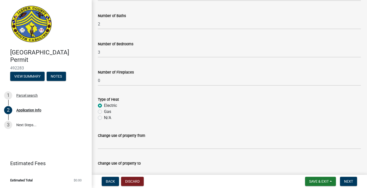
scroll to position [981, 0]
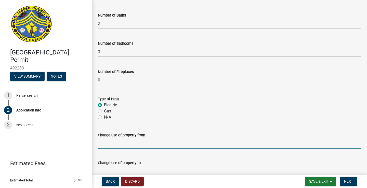
click at [134, 143] on input "Change use of property from" at bounding box center [229, 143] width 263 height 10
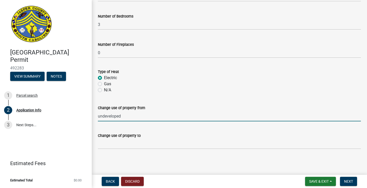
scroll to position [1008, 0]
type input "undeveloped"
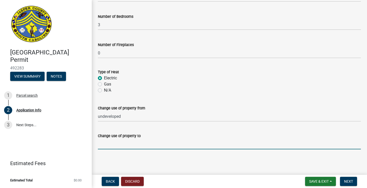
click at [130, 148] on input "Change use of property to" at bounding box center [229, 144] width 263 height 10
type input "residence"
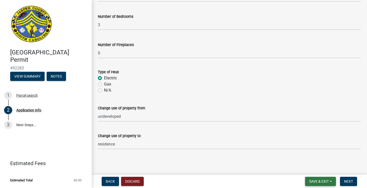
click at [312, 178] on button "Save & Exit" at bounding box center [320, 181] width 31 height 9
click at [313, 170] on button "Save & Exit" at bounding box center [315, 168] width 41 height 12
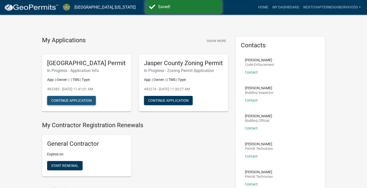
click at [72, 105] on button "Continue Application" at bounding box center [71, 100] width 49 height 9
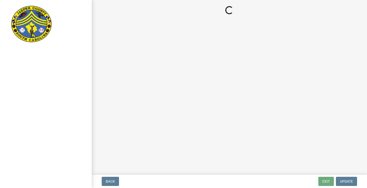
select select "42590599-3c97-479d-b3e9-fbeca9af4fb5"
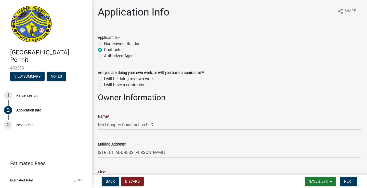
click at [140, 79] on label "I will be doing my own work" at bounding box center [129, 79] width 50 height 6
click at [107, 79] on input "I will be doing my own work" at bounding box center [105, 77] width 3 height 3
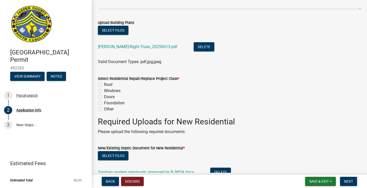
scroll to position [647, 0]
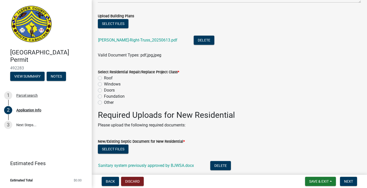
click at [111, 103] on label "Other" at bounding box center [109, 103] width 10 height 6
click at [107, 103] on input "Other" at bounding box center [105, 101] width 3 height 3
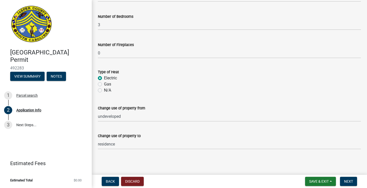
scroll to position [0, 0]
click at [352, 180] on span "Next" at bounding box center [348, 181] width 9 height 4
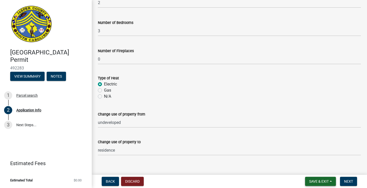
click at [319, 180] on span "Save & Exit" at bounding box center [319, 181] width 20 height 4
click at [316, 154] on button "Save" at bounding box center [315, 156] width 41 height 12
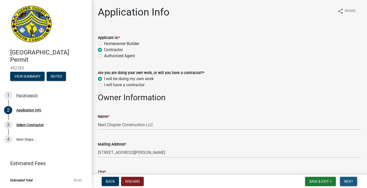
click at [350, 179] on button "Next" at bounding box center [348, 181] width 17 height 9
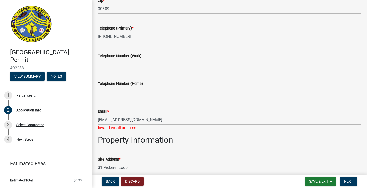
scroll to position [228, 0]
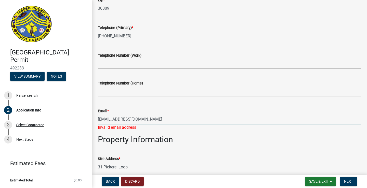
click at [183, 121] on input "[EMAIL_ADDRESS][DOMAIN_NAME]" at bounding box center [229, 119] width 263 height 10
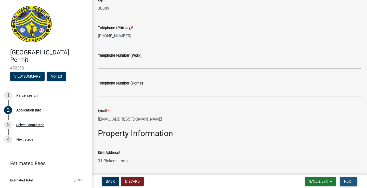
click at [347, 179] on button "Next" at bounding box center [348, 181] width 17 height 9
click at [345, 181] on span "Next" at bounding box center [348, 181] width 9 height 4
click at [318, 180] on span "Save & Exit" at bounding box center [319, 181] width 20 height 4
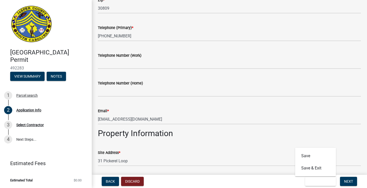
click at [302, 132] on h2 "Property Information" at bounding box center [229, 134] width 263 height 10
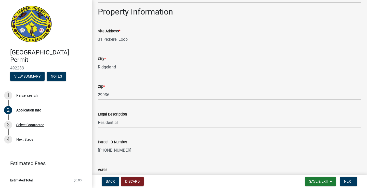
scroll to position [351, 0]
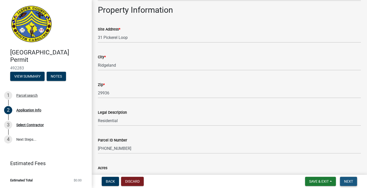
click at [352, 185] on button "Next" at bounding box center [348, 181] width 17 height 9
click at [347, 179] on span "Next" at bounding box center [348, 181] width 9 height 4
click at [320, 179] on button "Save & Exit" at bounding box center [320, 181] width 31 height 9
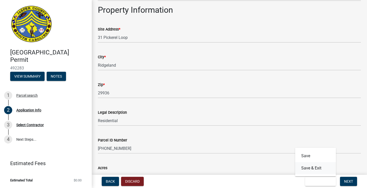
click at [320, 169] on button "Save & Exit" at bounding box center [315, 168] width 41 height 12
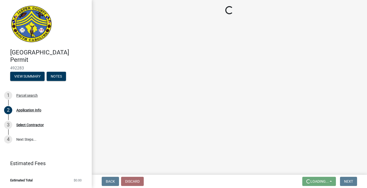
scroll to position [0, 0]
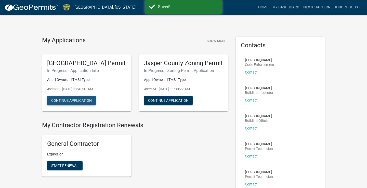
click at [74, 105] on button "Continue Application" at bounding box center [71, 100] width 49 height 9
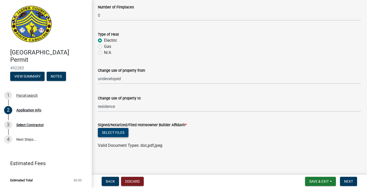
scroll to position [1133, 0]
click at [118, 132] on button "Select files" at bounding box center [113, 132] width 31 height 9
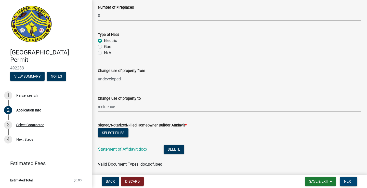
click at [348, 180] on span "Next" at bounding box center [348, 181] width 9 height 4
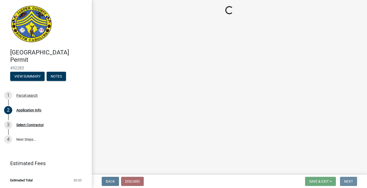
scroll to position [0, 0]
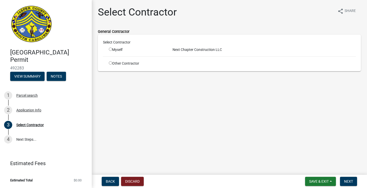
click at [111, 49] on input "radio" at bounding box center [110, 49] width 3 height 3
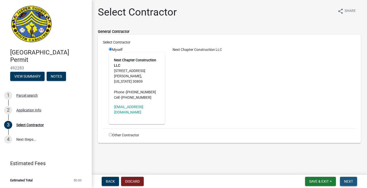
click at [348, 180] on span "Next" at bounding box center [348, 181] width 9 height 4
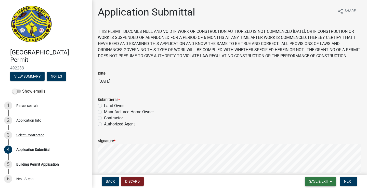
click at [315, 178] on button "Save & Exit" at bounding box center [320, 181] width 31 height 9
click at [312, 168] on button "Save & Exit" at bounding box center [315, 168] width 41 height 12
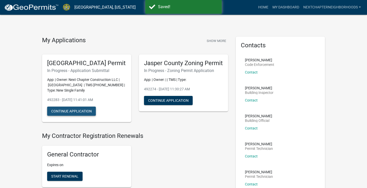
click at [80, 116] on button "Continue Application" at bounding box center [71, 111] width 49 height 9
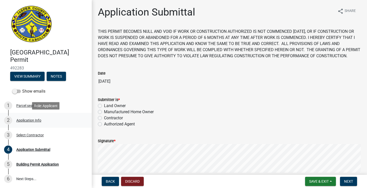
click at [25, 123] on div "2 Application Info" at bounding box center [43, 120] width 79 height 8
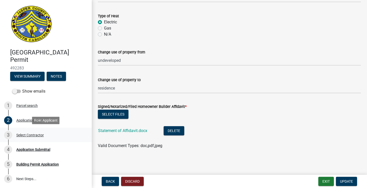
click at [33, 133] on div "Select Contractor" at bounding box center [29, 135] width 27 height 4
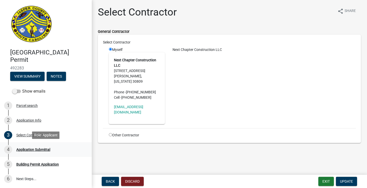
click at [36, 148] on div "Application Submittal" at bounding box center [33, 150] width 34 height 4
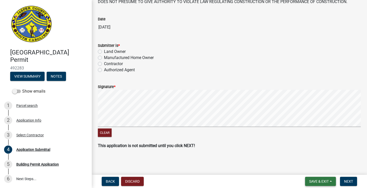
click at [312, 180] on span "Save & Exit" at bounding box center [319, 181] width 20 height 4
click at [312, 168] on button "Save & Exit" at bounding box center [315, 168] width 41 height 12
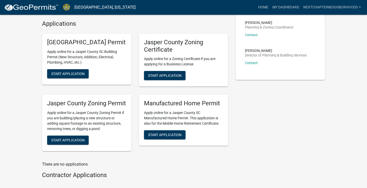
scroll to position [178, 0]
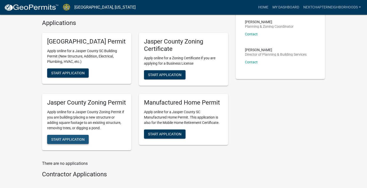
click at [78, 142] on span "Start Application" at bounding box center [67, 139] width 33 height 4
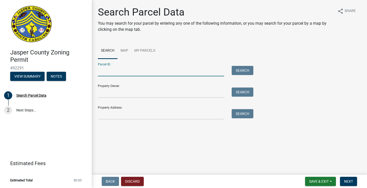
click at [159, 71] on input "Parcel ID:" at bounding box center [161, 71] width 126 height 10
click at [252, 68] on button "Search" at bounding box center [242, 70] width 22 height 9
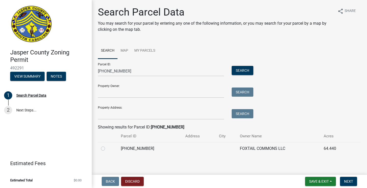
click at [107, 146] on label at bounding box center [107, 146] width 0 height 0
click at [107, 147] on input "radio" at bounding box center [108, 147] width 3 height 3
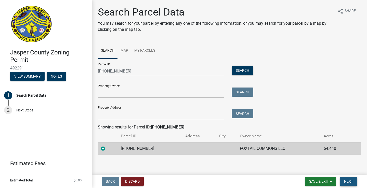
click at [348, 180] on span "Next" at bounding box center [348, 181] width 9 height 4
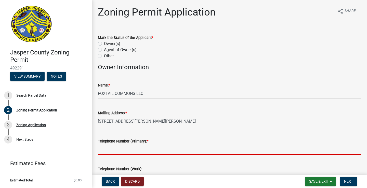
click at [186, 152] on input "Telephone Number (Primary): *" at bounding box center [229, 149] width 263 height 10
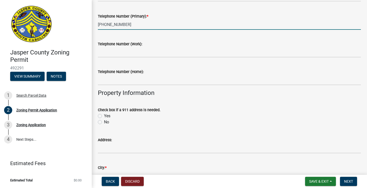
scroll to position [127, 0]
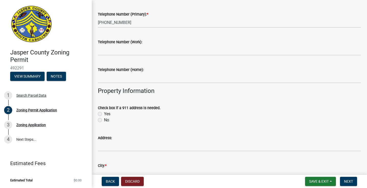
click at [107, 113] on label "Yes" at bounding box center [107, 114] width 6 height 6
click at [107, 113] on input "Yes" at bounding box center [105, 112] width 3 height 3
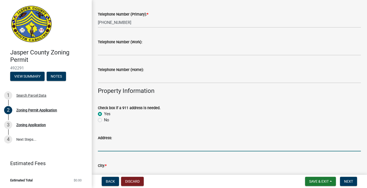
click at [118, 145] on input "Address:" at bounding box center [229, 146] width 263 height 10
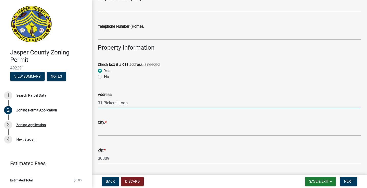
scroll to position [175, 0]
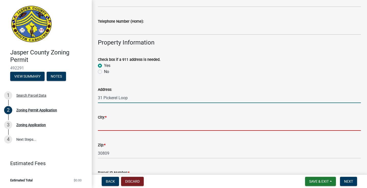
click at [116, 126] on input "City: *" at bounding box center [229, 125] width 263 height 10
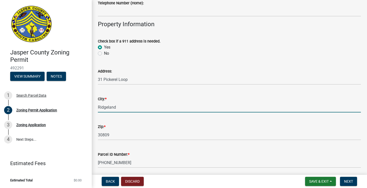
scroll to position [194, 0]
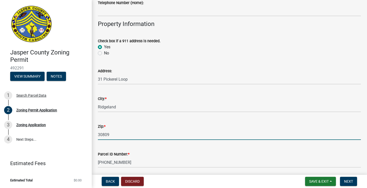
click at [112, 134] on input "30809" at bounding box center [229, 135] width 263 height 10
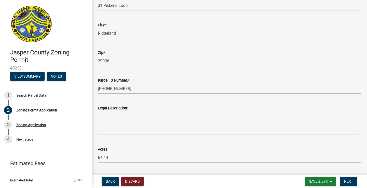
scroll to position [271, 0]
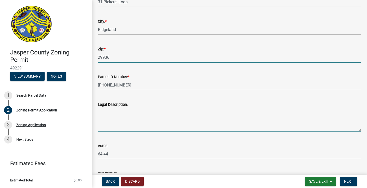
click at [137, 123] on textarea "Legal Description:" at bounding box center [229, 120] width 263 height 24
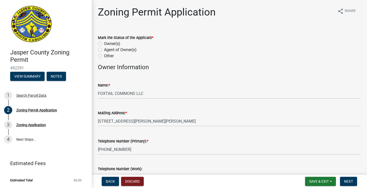
scroll to position [0, 0]
click at [110, 42] on label "Owner(s)" at bounding box center [112, 44] width 16 height 6
click at [107, 42] on input "Owner(s)" at bounding box center [105, 42] width 3 height 3
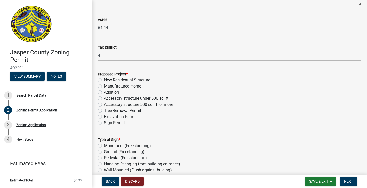
scroll to position [399, 0]
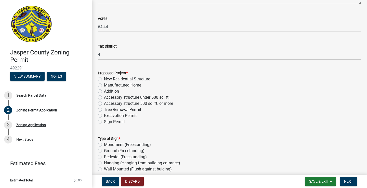
click at [138, 77] on label "New Residential Structure" at bounding box center [127, 79] width 46 height 6
click at [107, 77] on input "New Residential Structure" at bounding box center [105, 77] width 3 height 3
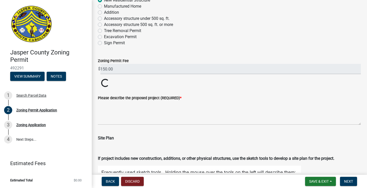
scroll to position [478, 0]
click at [164, 117] on textarea "Please describe the proposed project (REQUIRED) *" at bounding box center [229, 113] width 263 height 24
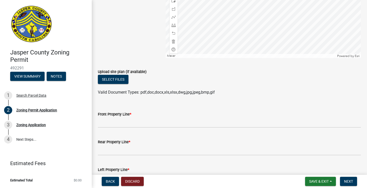
scroll to position [792, 0]
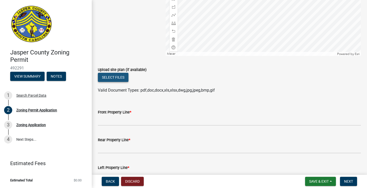
click at [124, 82] on button "Select files" at bounding box center [113, 77] width 31 height 9
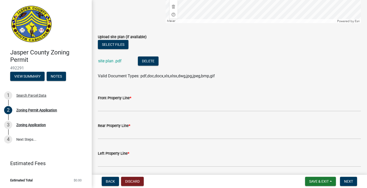
scroll to position [828, 0]
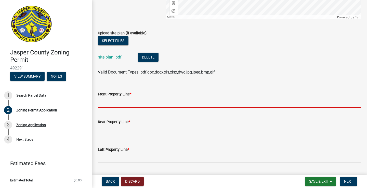
click at [181, 108] on input "Front Property Line *" at bounding box center [229, 102] width 263 height 10
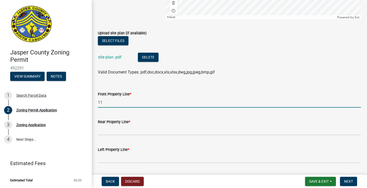
scroll to position [837, 0]
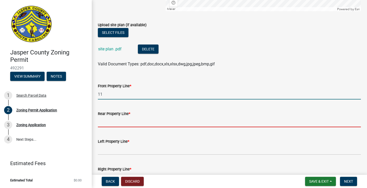
click at [174, 127] on input "Rear Property Line *" at bounding box center [229, 122] width 263 height 10
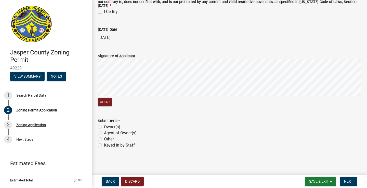
scroll to position [1042, 0]
click at [324, 180] on span "Save & Exit" at bounding box center [319, 181] width 20 height 4
click at [321, 169] on button "Save & Exit" at bounding box center [315, 168] width 41 height 12
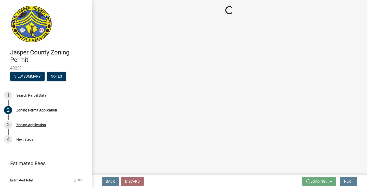
scroll to position [0, 0]
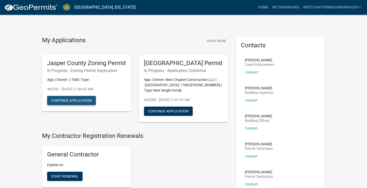
click at [78, 105] on button "Continue Application" at bounding box center [71, 100] width 49 height 9
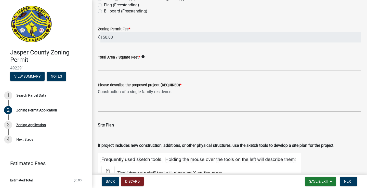
scroll to position [594, 0]
click at [142, 64] on input "Total Area / Square Feet *" at bounding box center [229, 65] width 263 height 10
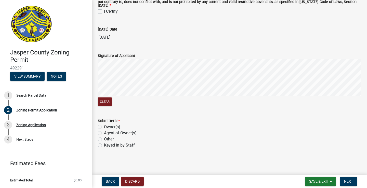
scroll to position [1176, 0]
click at [315, 183] on span "Save & Exit" at bounding box center [319, 181] width 20 height 4
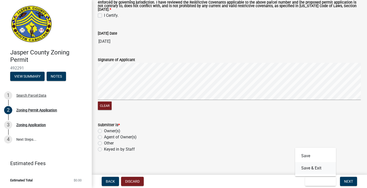
click at [316, 167] on button "Save & Exit" at bounding box center [315, 168] width 41 height 12
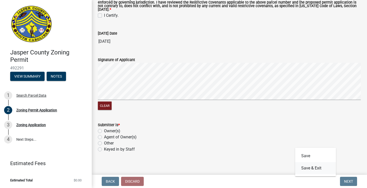
scroll to position [0, 0]
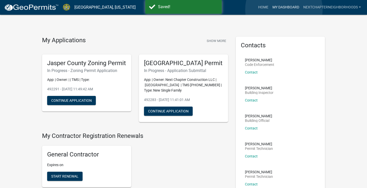
click at [284, 9] on link "My Dashboard" at bounding box center [285, 8] width 31 height 10
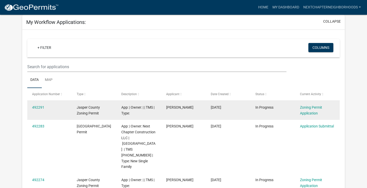
scroll to position [26, 0]
